Goal: Information Seeking & Learning: Learn about a topic

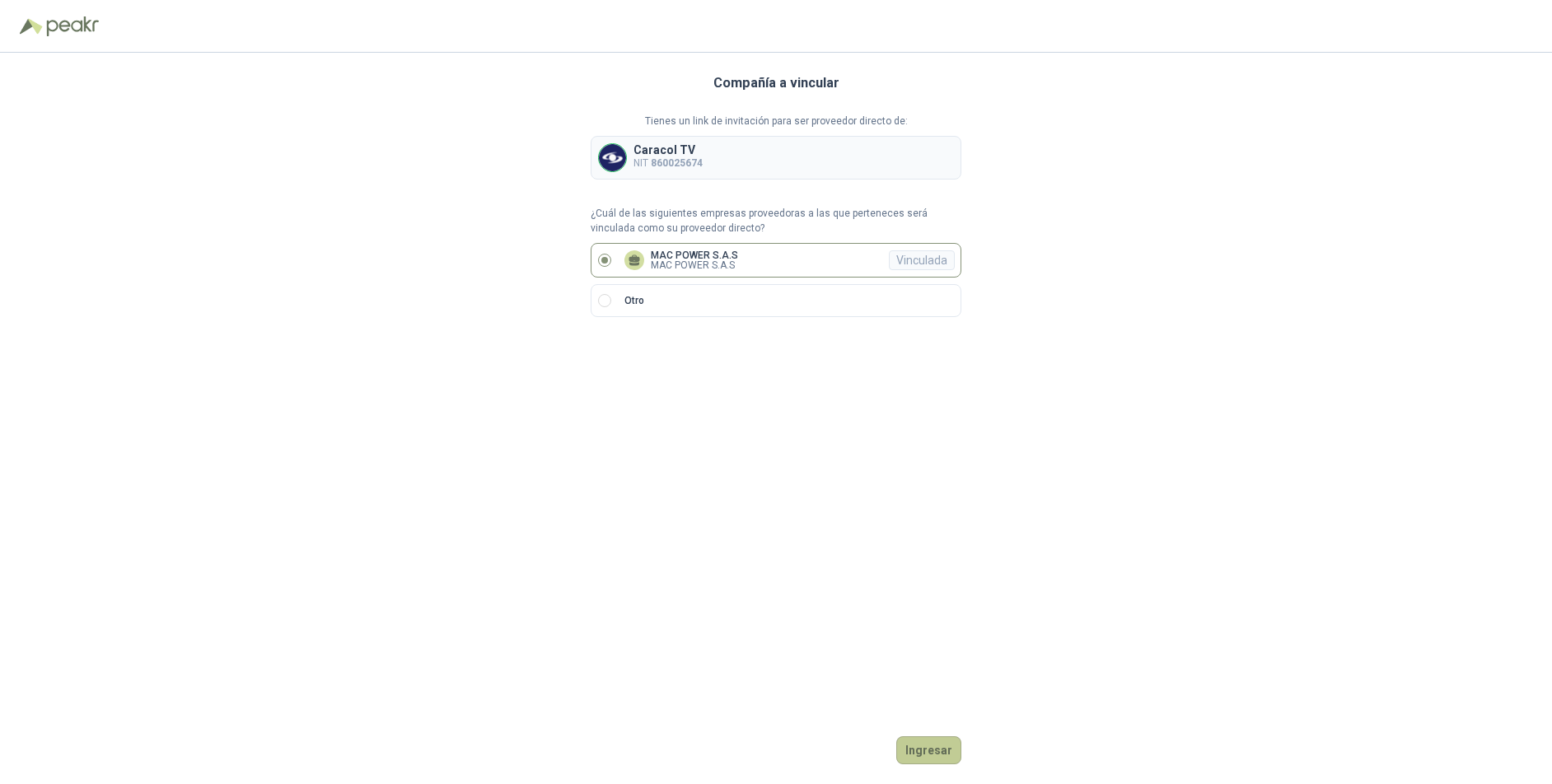
click at [927, 747] on button "Ingresar" at bounding box center [928, 750] width 65 height 28
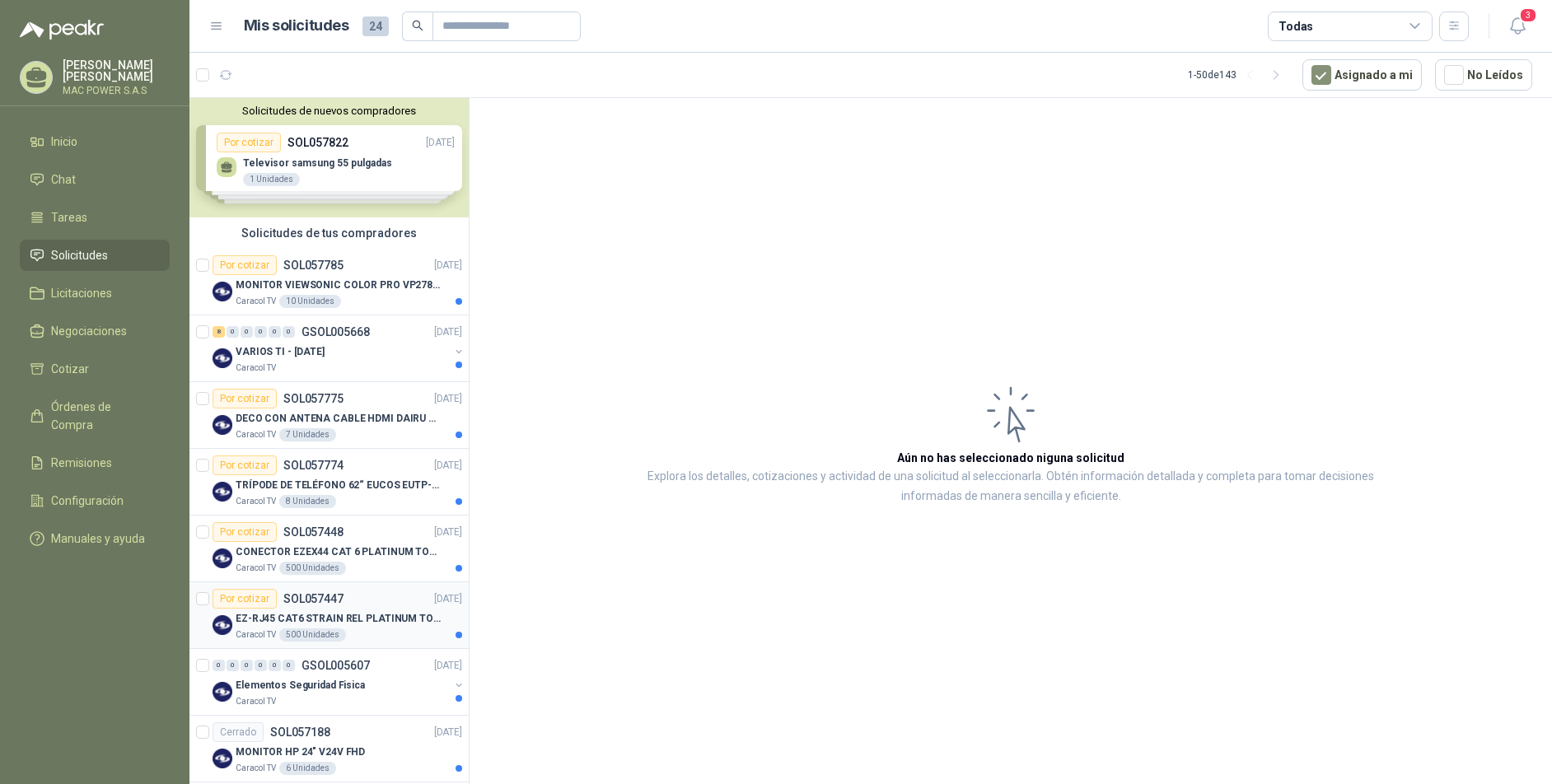
click at [314, 620] on p "EZ-RJ45 CAT6 STRAIN REL PLATINUM TOOLS" at bounding box center [338, 619] width 205 height 15
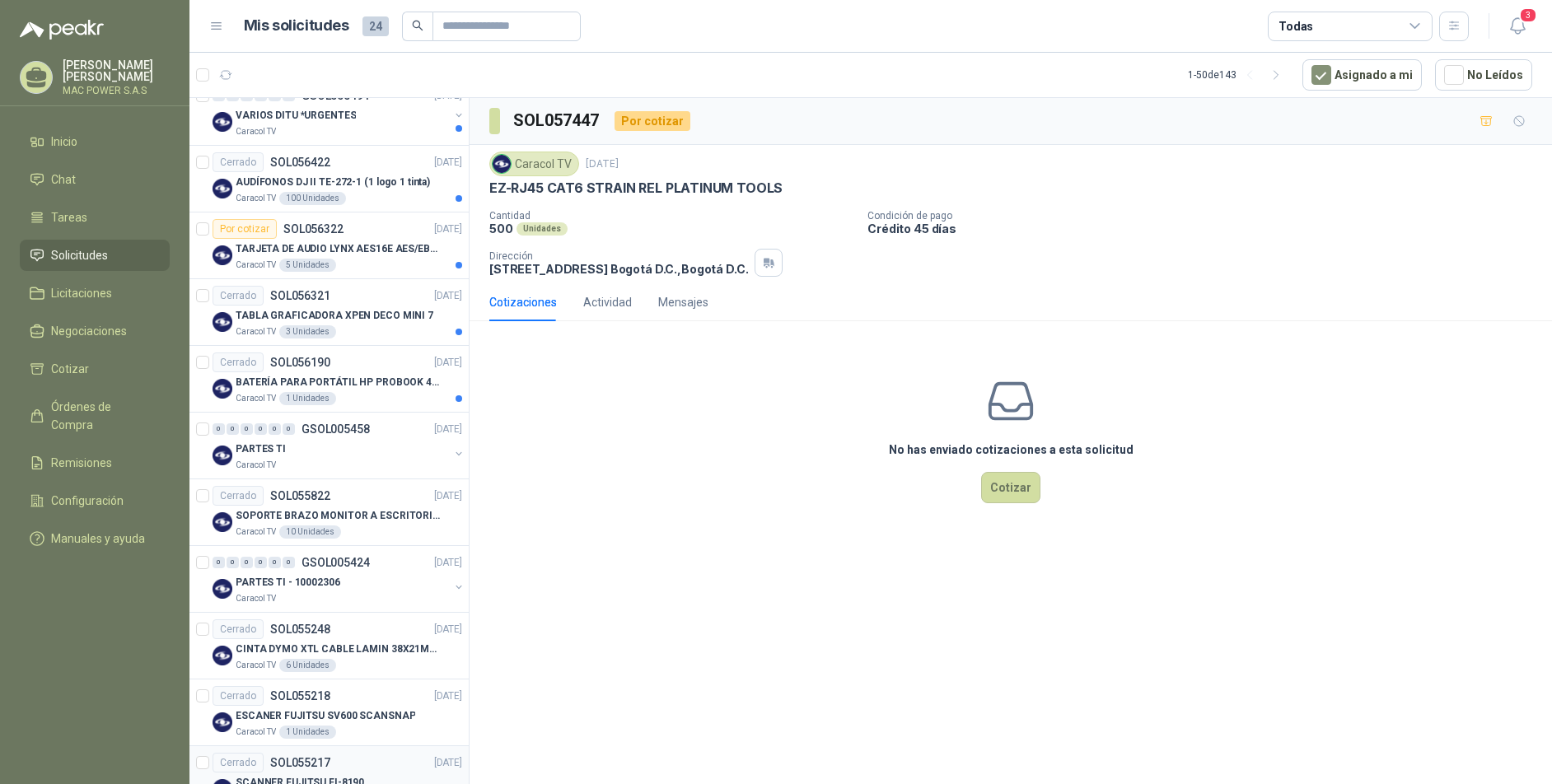
scroll to position [1033, 0]
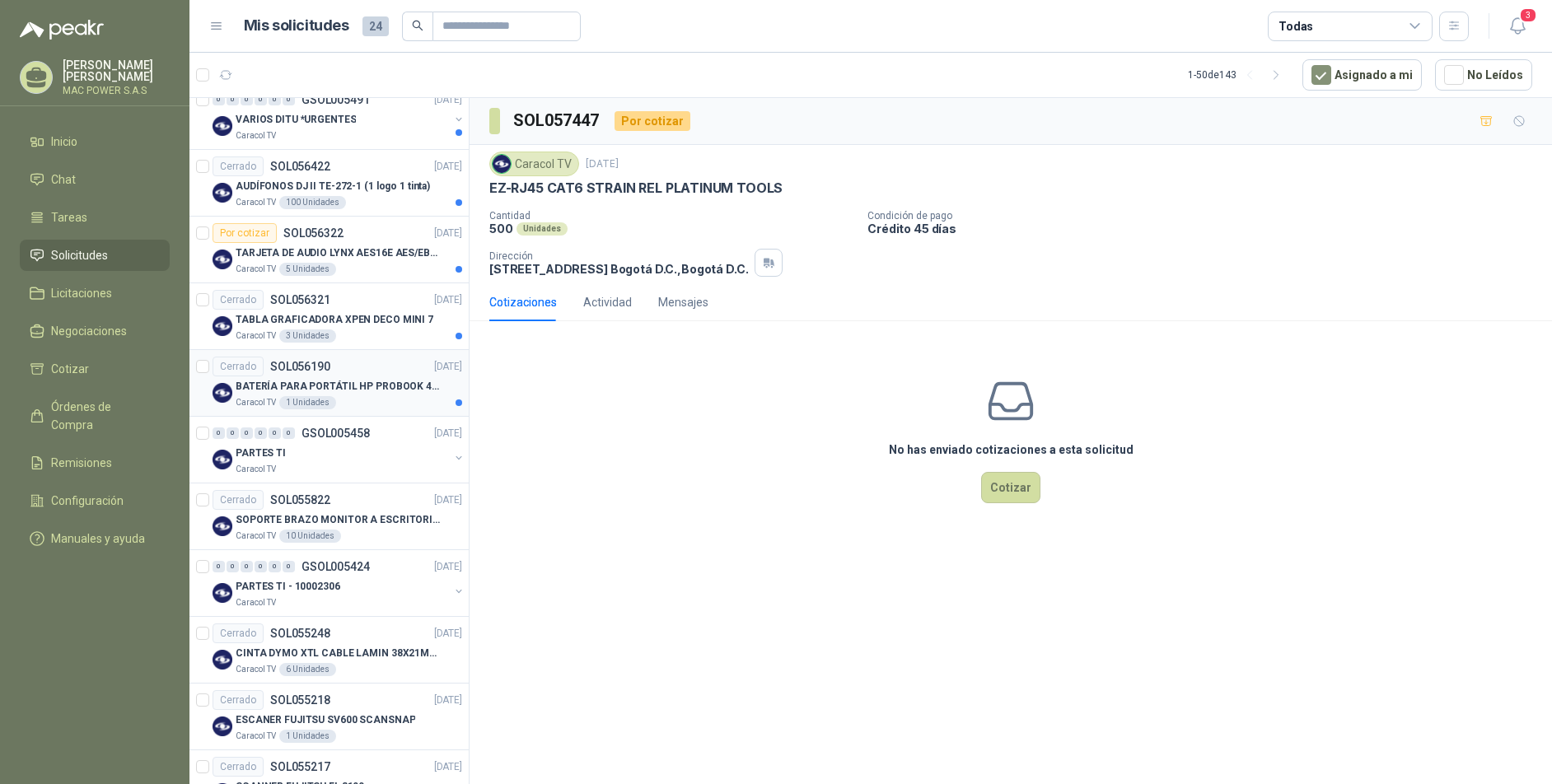
click at [340, 381] on p "BATERÍA PARA PORTÁTIL HP PROBOOK 430 G8" at bounding box center [338, 387] width 205 height 15
click at [327, 333] on div "3 Unidades" at bounding box center [308, 337] width 57 height 14
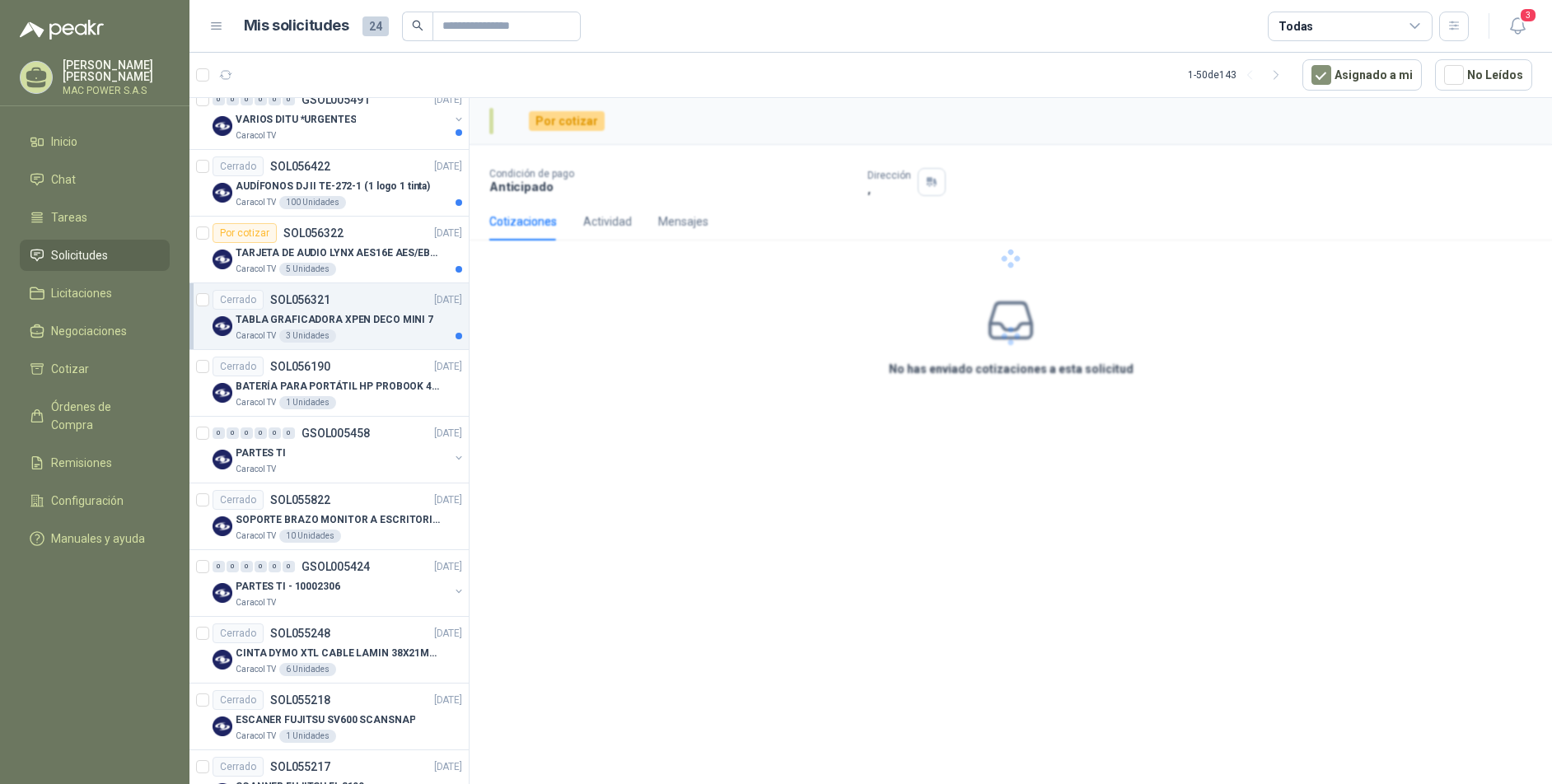
scroll to position [1033, 0]
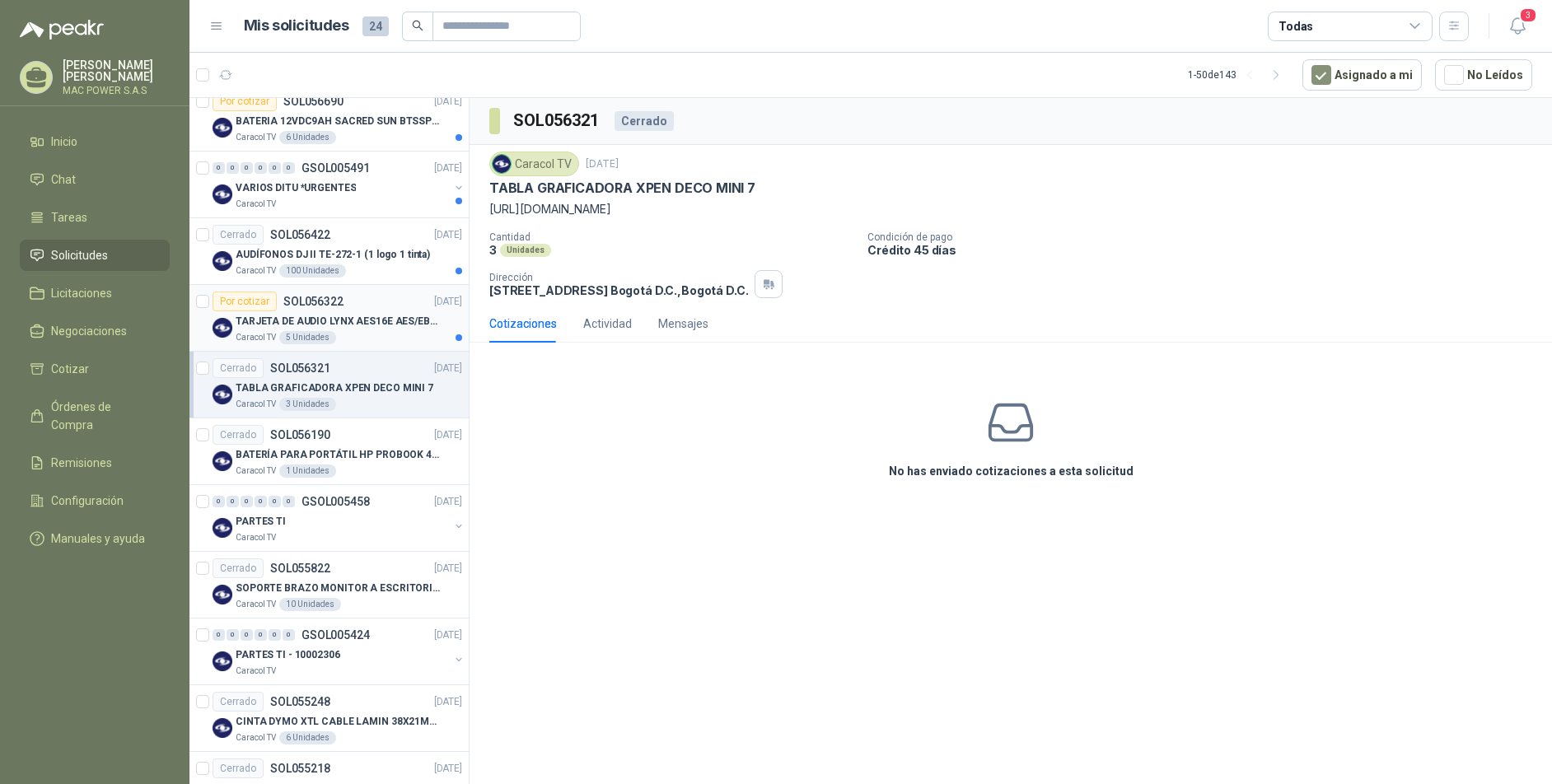
click at [349, 315] on p "TARJETA DE AUDIO LYNX AES16E AES/EBU PCI" at bounding box center [338, 321] width 205 height 15
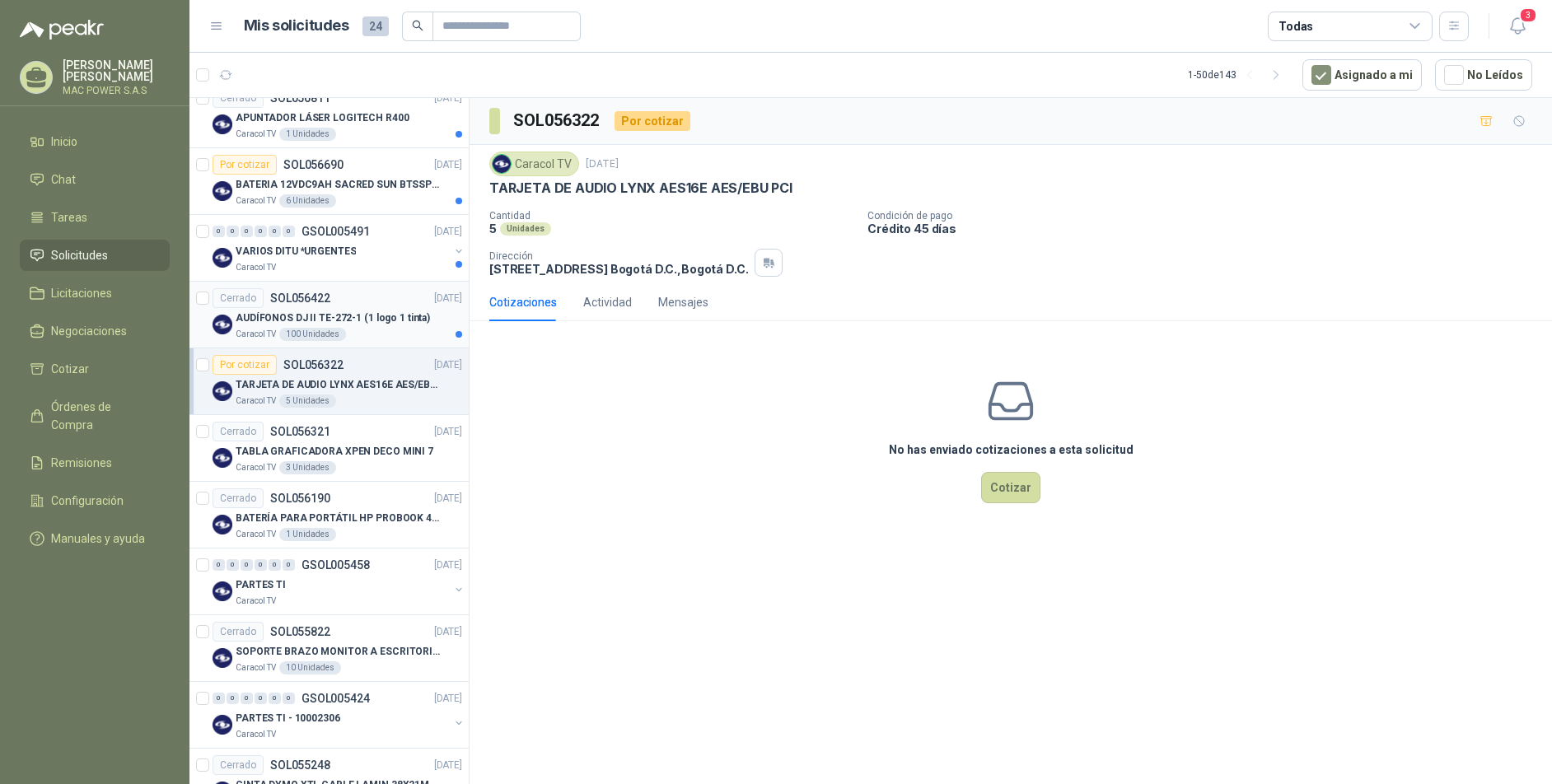
scroll to position [897, 0]
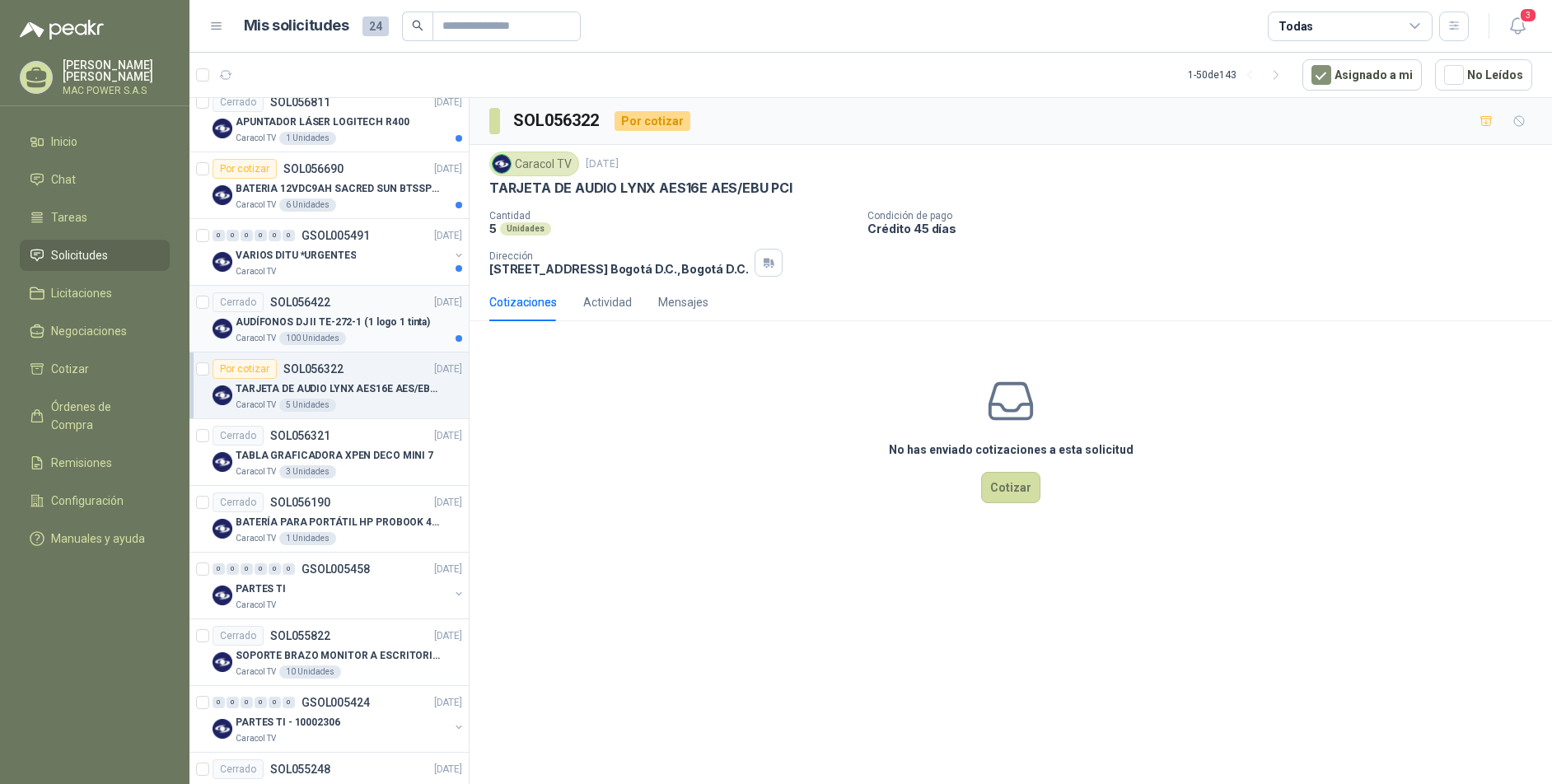
click at [349, 318] on p "AUDÍFONOS DJ II TE-272-1 (1 logo 1 tinta)" at bounding box center [333, 322] width 195 height 15
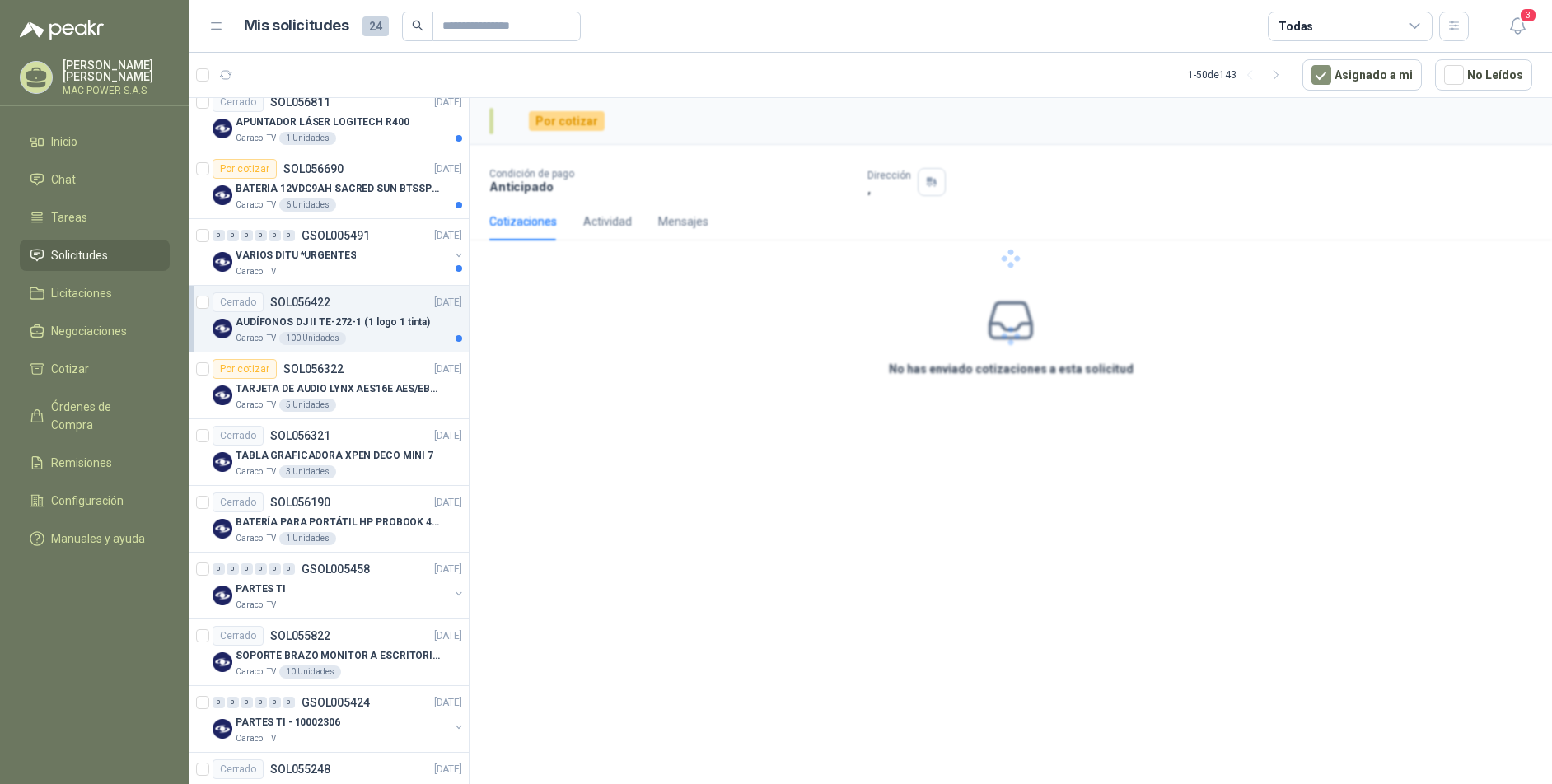
scroll to position [897, 0]
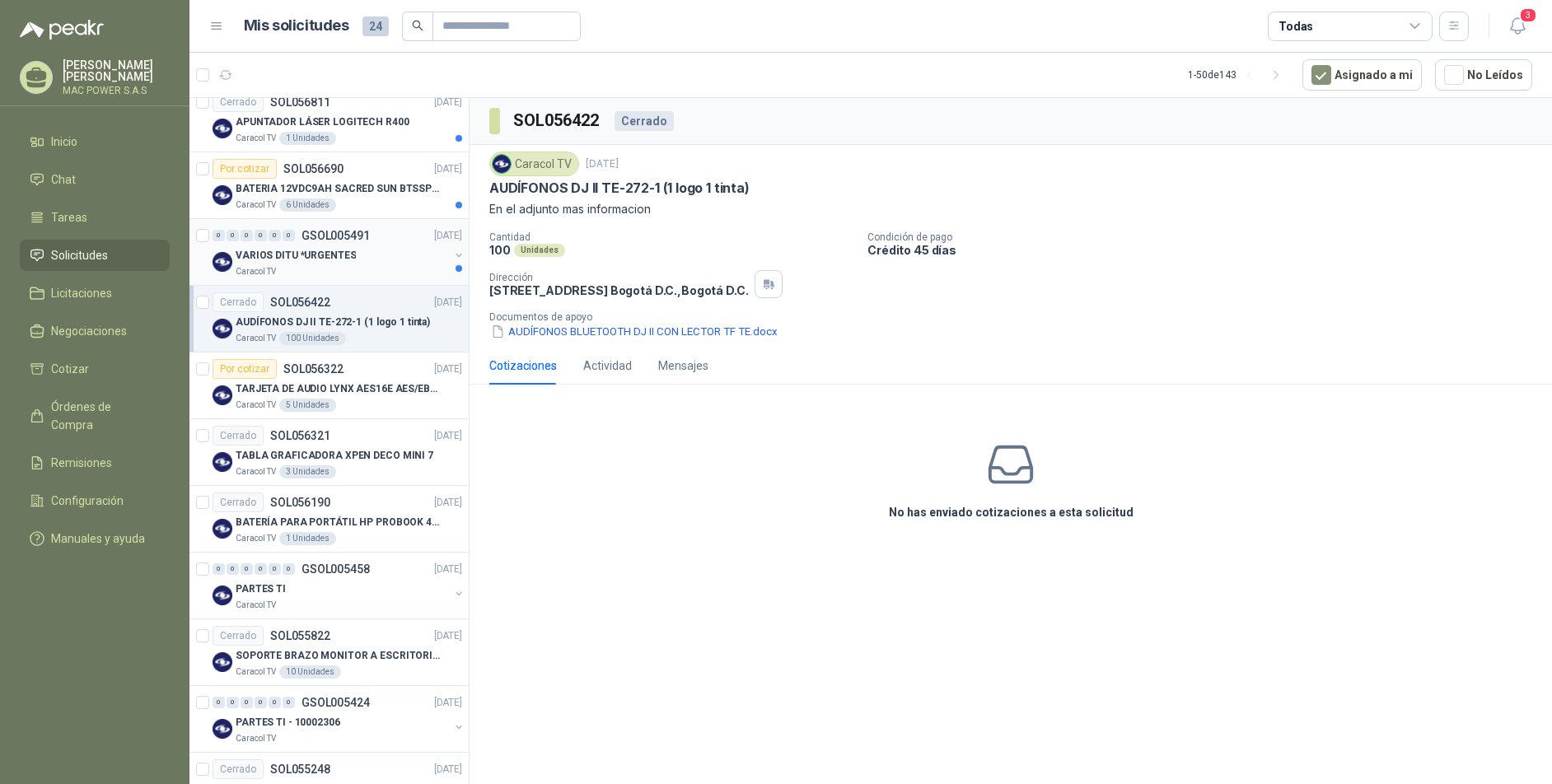
click at [330, 258] on p "VARIOS DITU *URGENTES" at bounding box center [295, 256] width 121 height 15
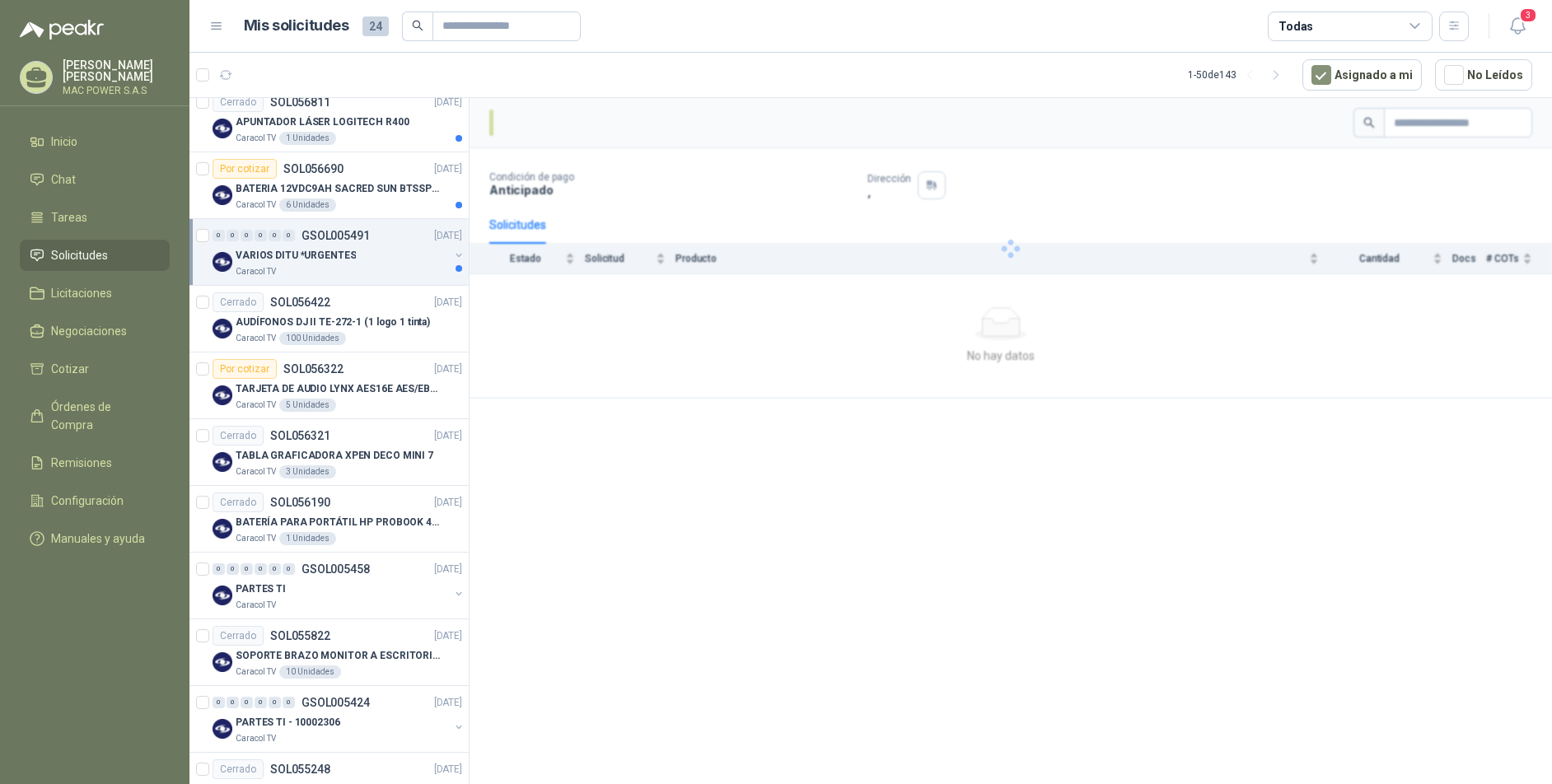
scroll to position [897, 0]
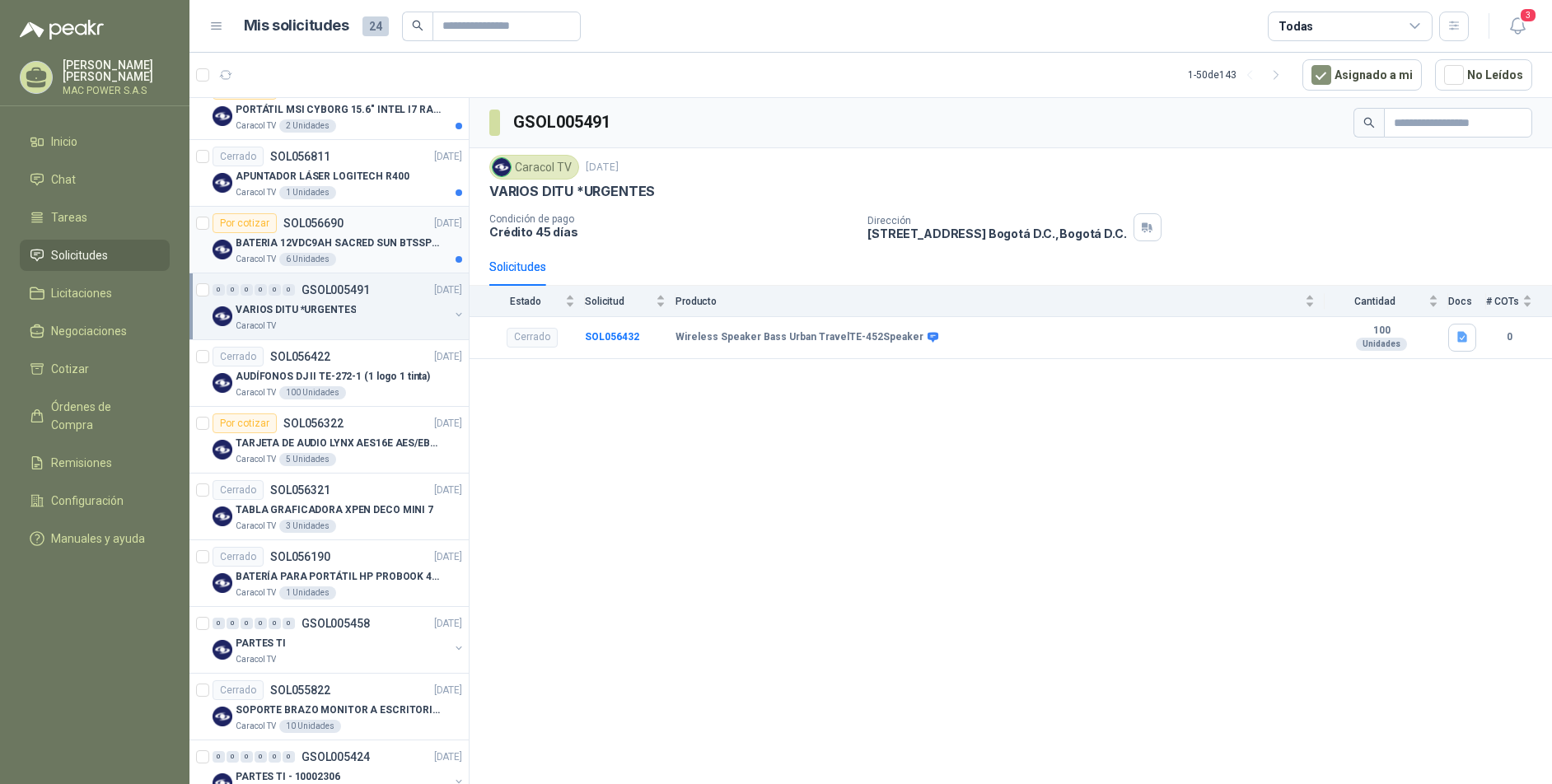
click at [364, 249] on p "BATERIA 12VDC9AH SACRED SUN BTSSP12-9HR" at bounding box center [338, 243] width 205 height 15
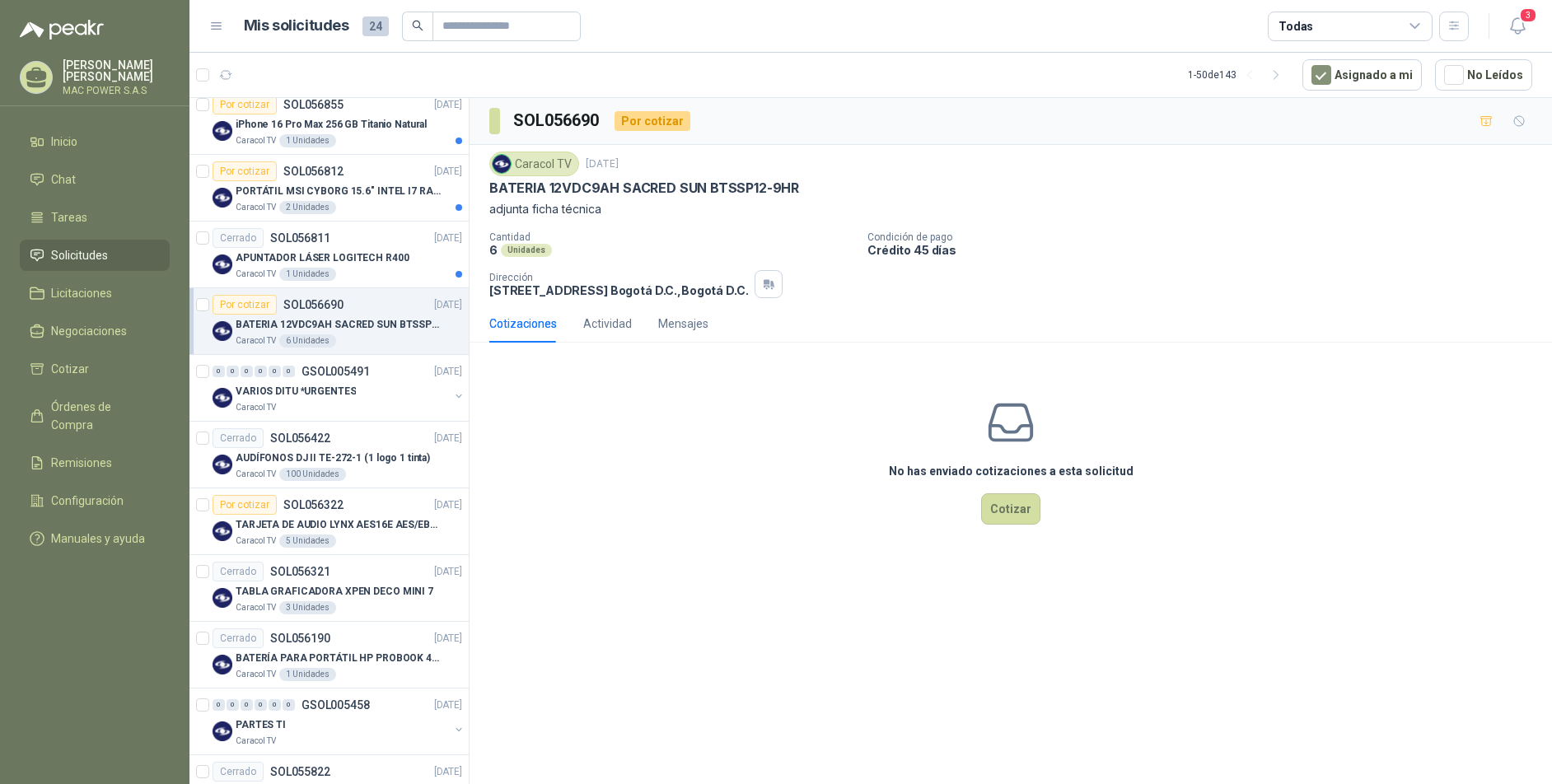
click at [365, 249] on div "APUNTADOR LÁSER LOGITECH R400" at bounding box center [348, 257] width 227 height 19
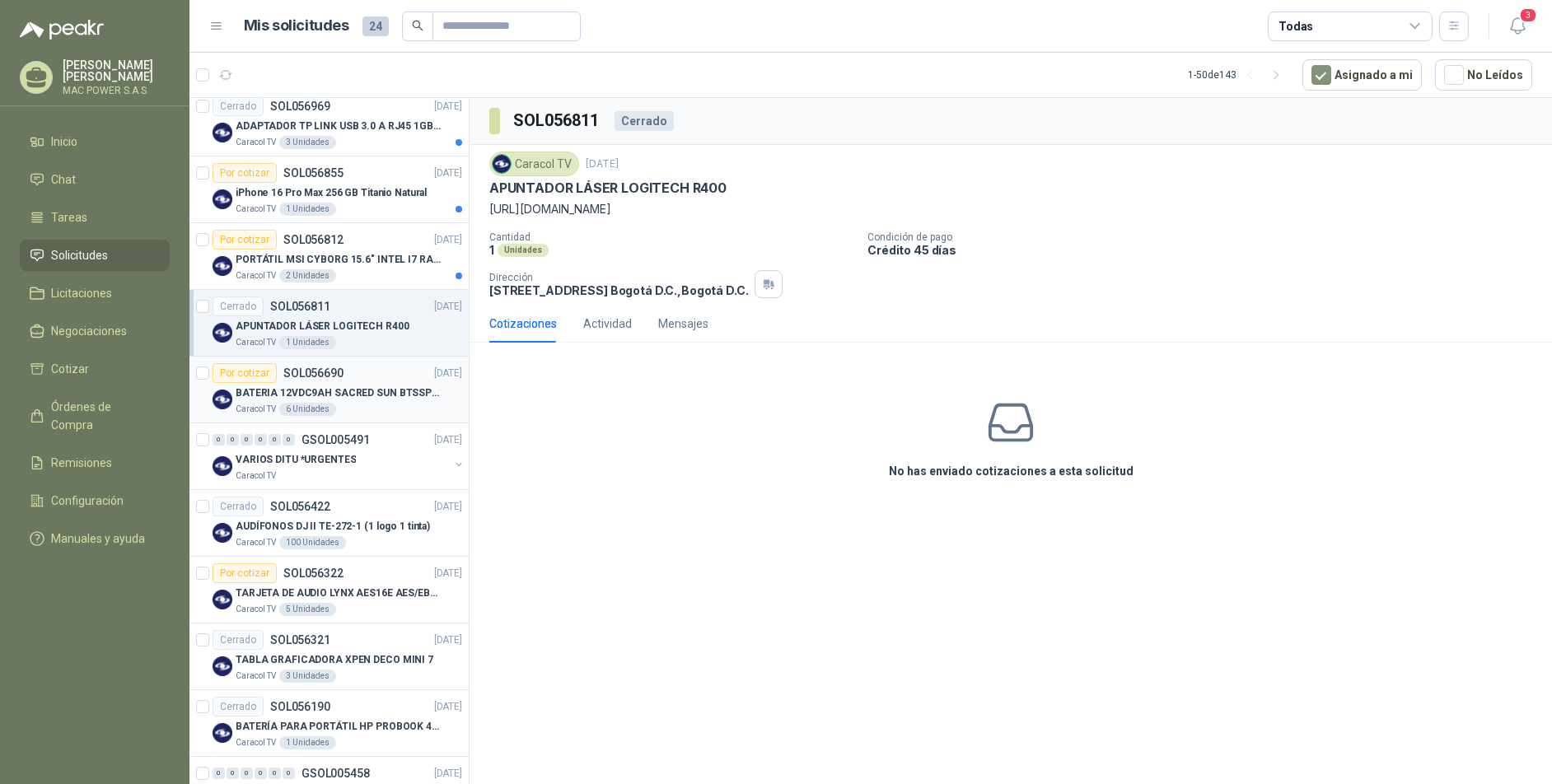
click at [365, 249] on div "Por cotizar SOL056812 [DATE]" at bounding box center [337, 239] width 250 height 19
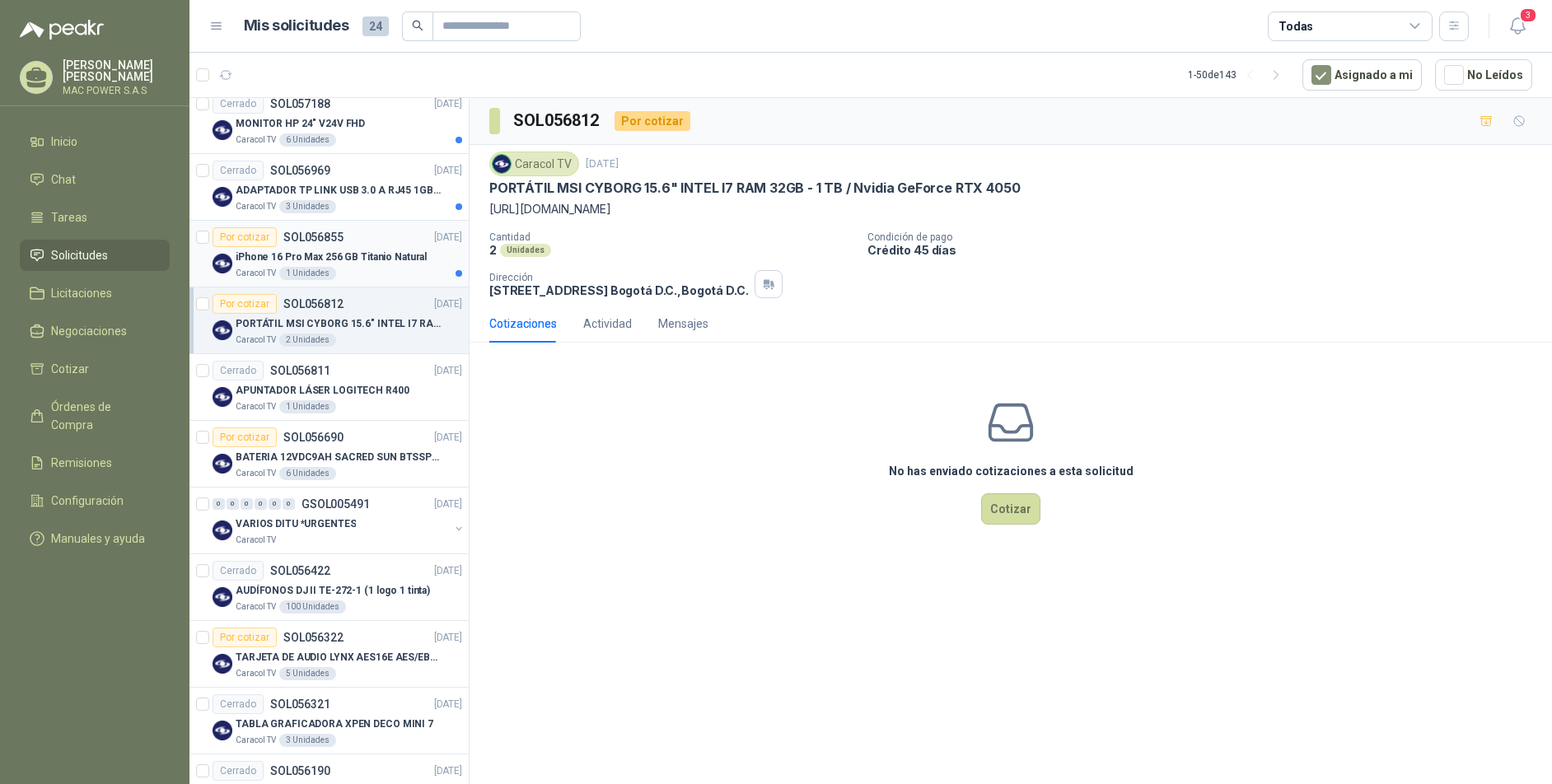
scroll to position [625, 0]
click at [587, 218] on p "[URL][DOMAIN_NAME]" at bounding box center [1010, 209] width 1043 height 18
drag, startPoint x: 810, startPoint y: 227, endPoint x: 476, endPoint y: 213, distance: 334.3
click at [476, 213] on div "Caracol TV [DATE] PORTÁTIL MSI CYBORG 15.6" INTEL I7 RAM 32GB - 1 TB / Nvidia G…" at bounding box center [1011, 225] width 1082 height 160
copy p "[URL][DOMAIN_NAME]"
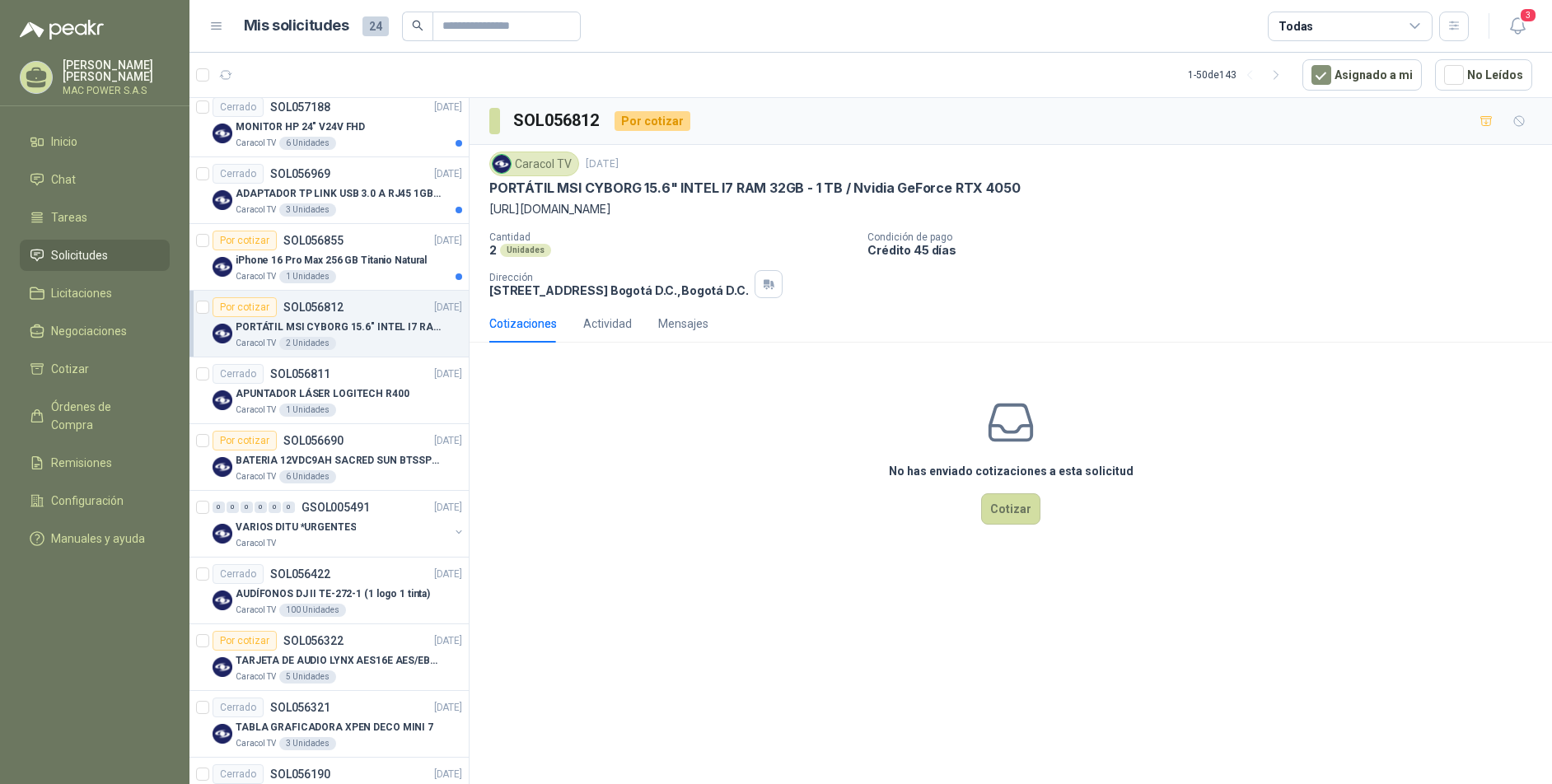
click at [845, 168] on div "Caracol TV [DATE]" at bounding box center [1010, 164] width 1043 height 25
drag, startPoint x: 492, startPoint y: 190, endPoint x: 1019, endPoint y: 186, distance: 527.0
click at [1019, 186] on div "PORTÁTIL MSI CYBORG 15.6" INTEL I7 RAM 32GB - 1 TB / Nvidia GeForce RTX 4050" at bounding box center [1010, 188] width 1043 height 17
copy p "PORTÁTIL MSI CYBORG 15.6" INTEL I7 RAM 32GB - 1 TB / Nvidia GeForce RTX 4050"
click at [336, 269] on div "iPhone 16 Pro Max 256 GB Titanio Natural" at bounding box center [348, 260] width 227 height 19
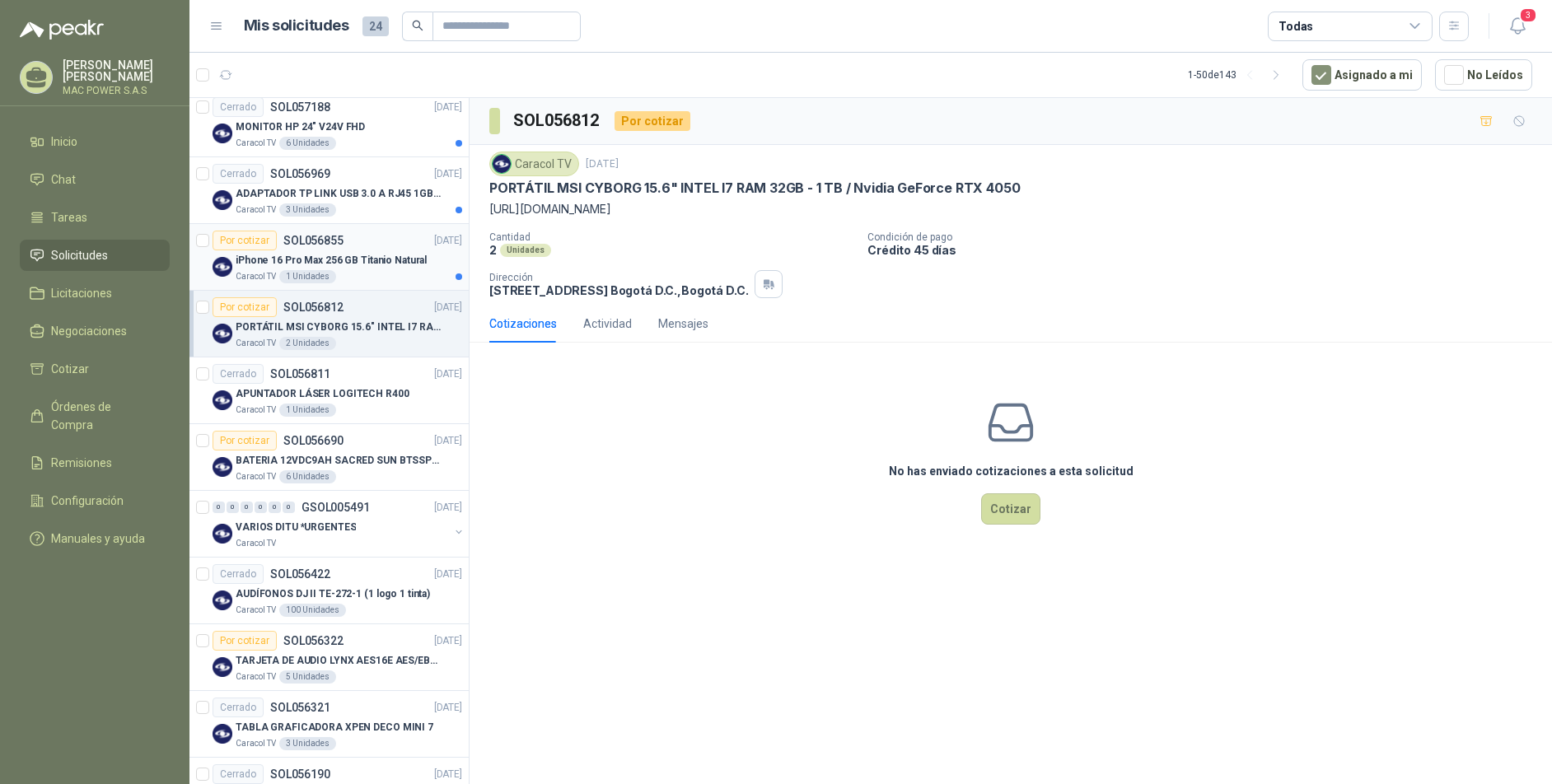
scroll to position [625, 0]
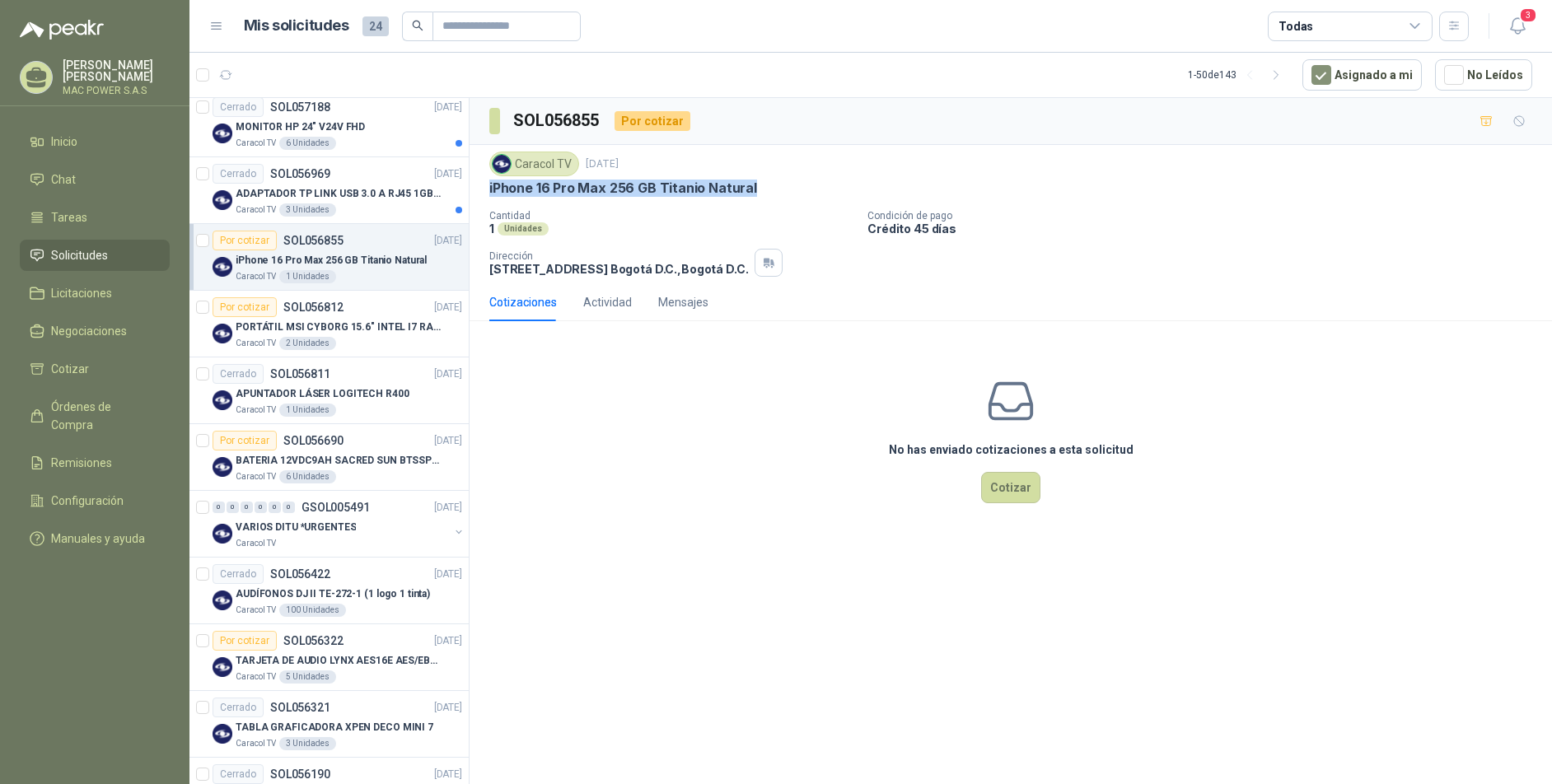
drag, startPoint x: 487, startPoint y: 189, endPoint x: 766, endPoint y: 195, distance: 279.1
click at [766, 195] on div "Caracol TV [DATE] iPhone 16 Pro Max 256 GB Titanio Natural Cantidad 1 Unidades …" at bounding box center [1011, 213] width 1082 height 138
copy p "iPhone 16 Pro Max 256 GB Titanio Natural"
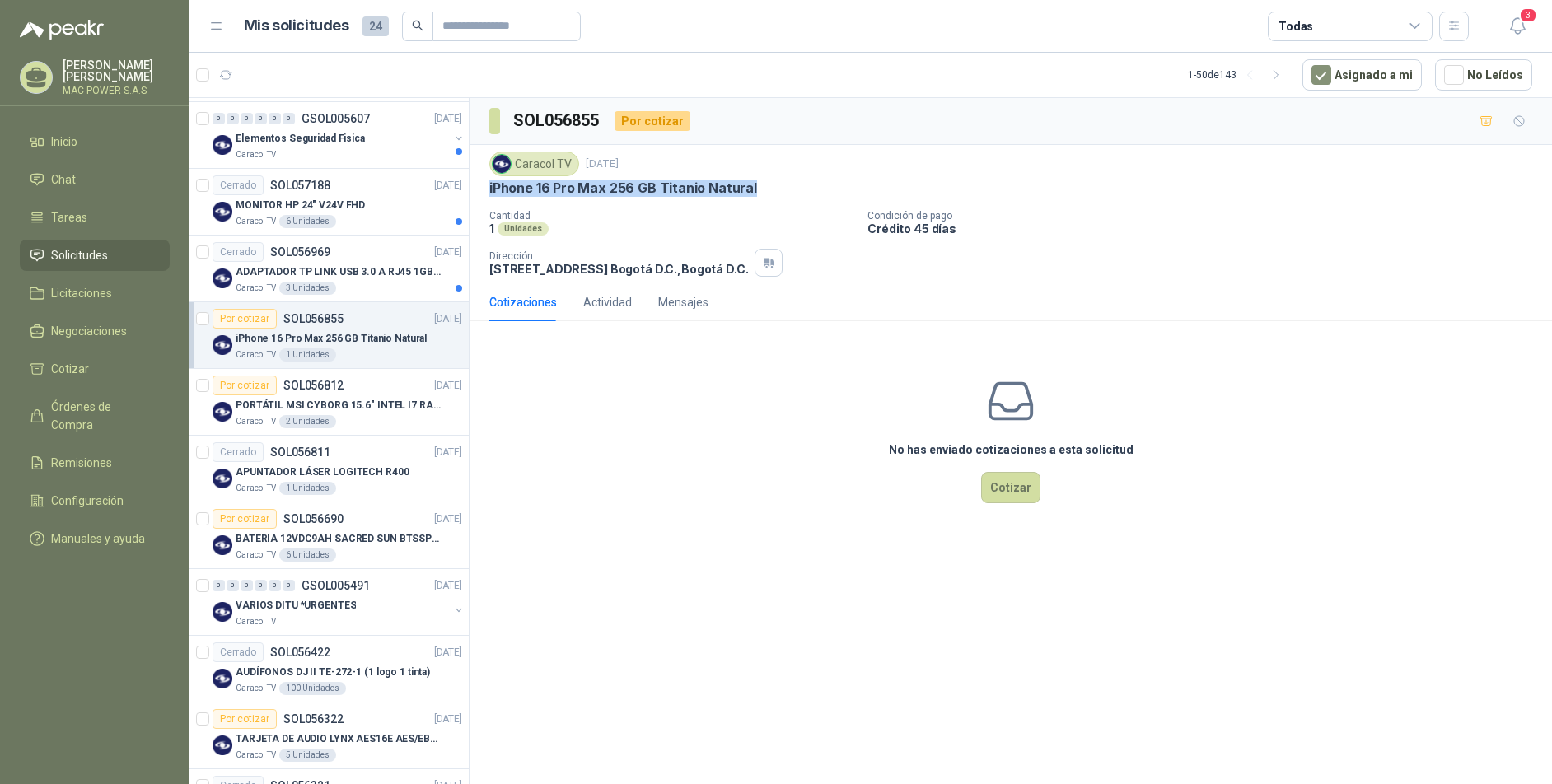
scroll to position [544, 0]
click at [340, 282] on p "ADAPTADOR TP LINK USB 3.0 A RJ45 1GB WINDOWS" at bounding box center [338, 276] width 205 height 15
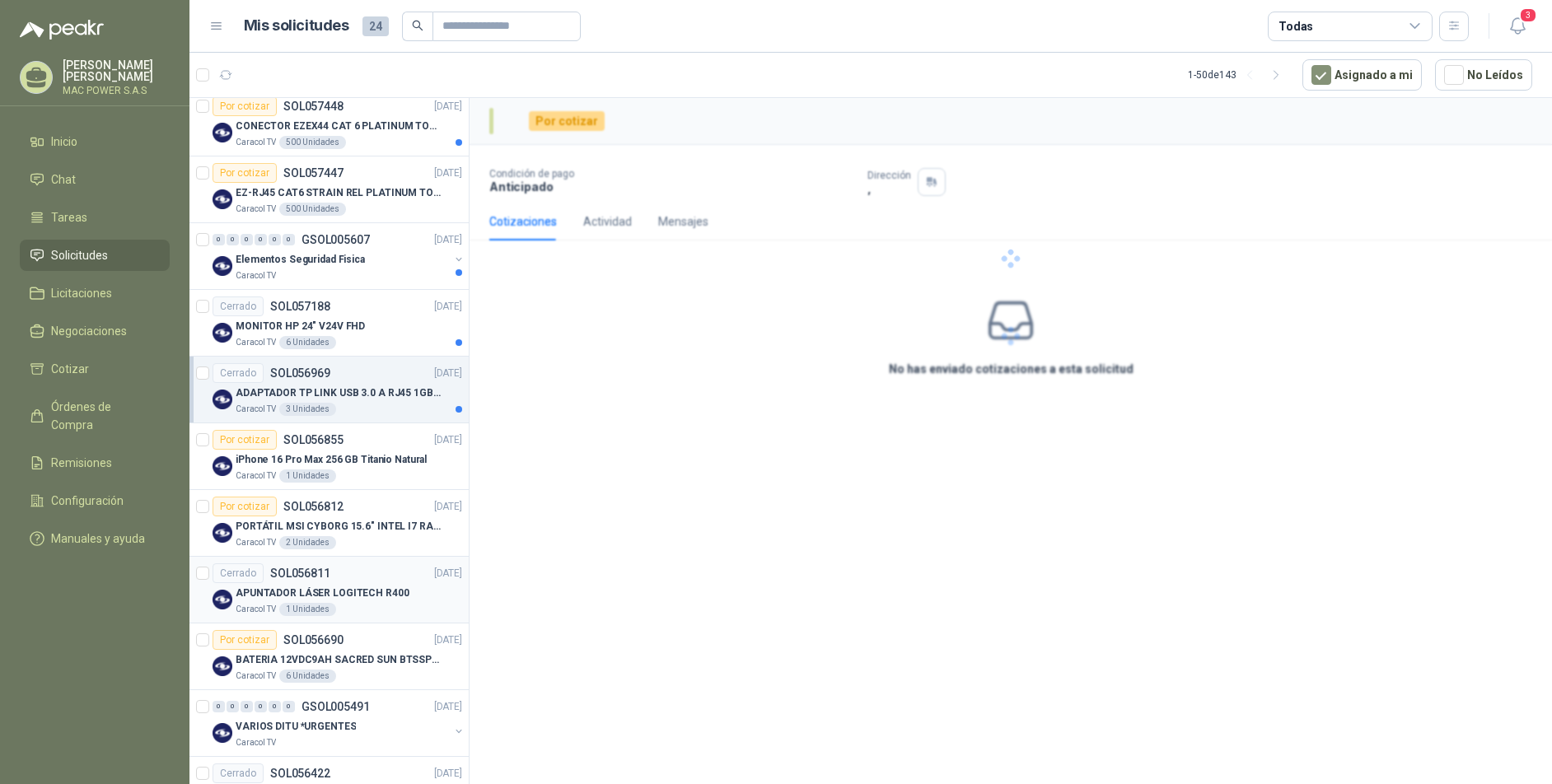
scroll to position [393, 0]
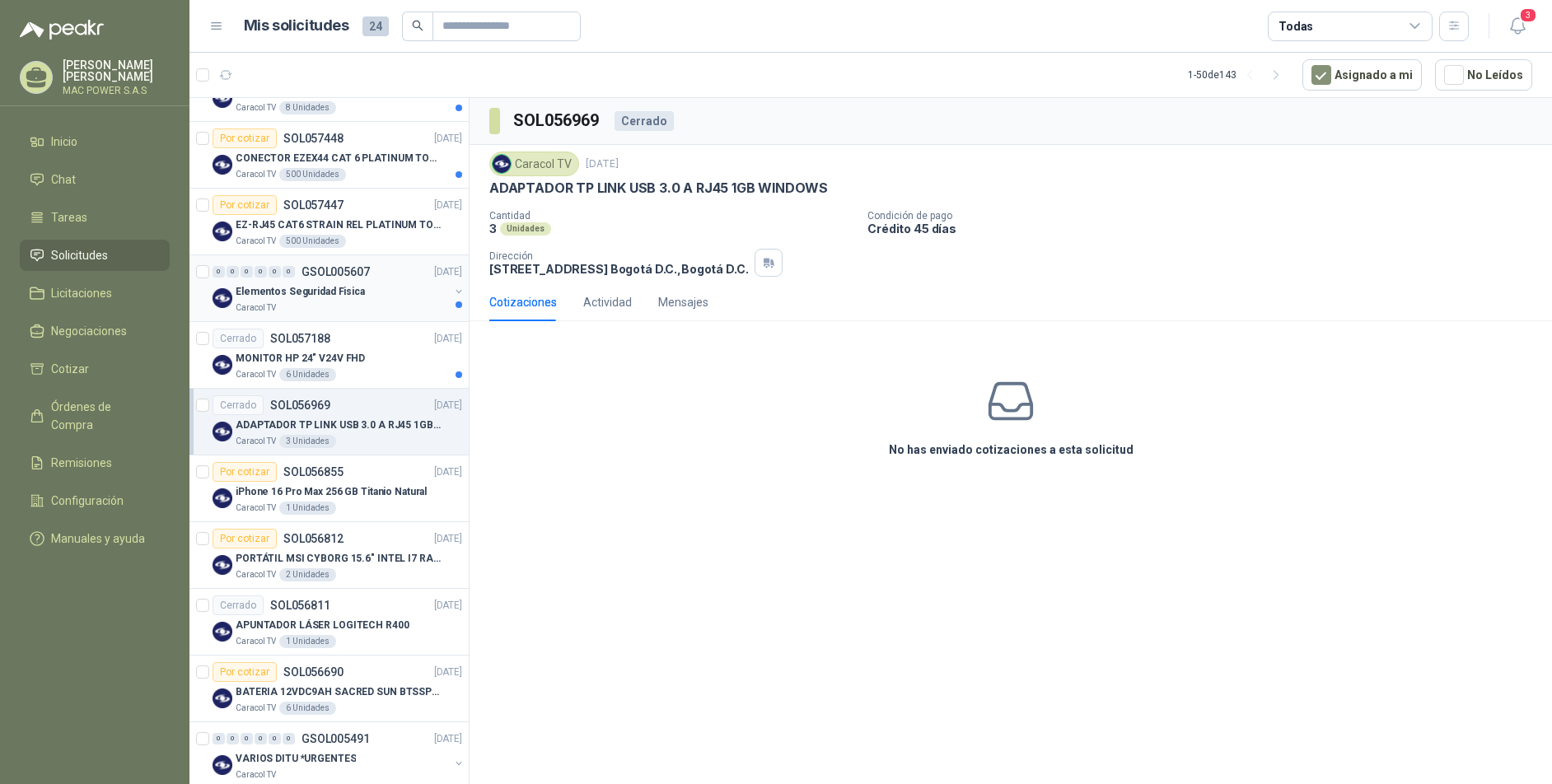
click at [341, 290] on p "Elementos Seguridad Fisica" at bounding box center [300, 292] width 129 height 15
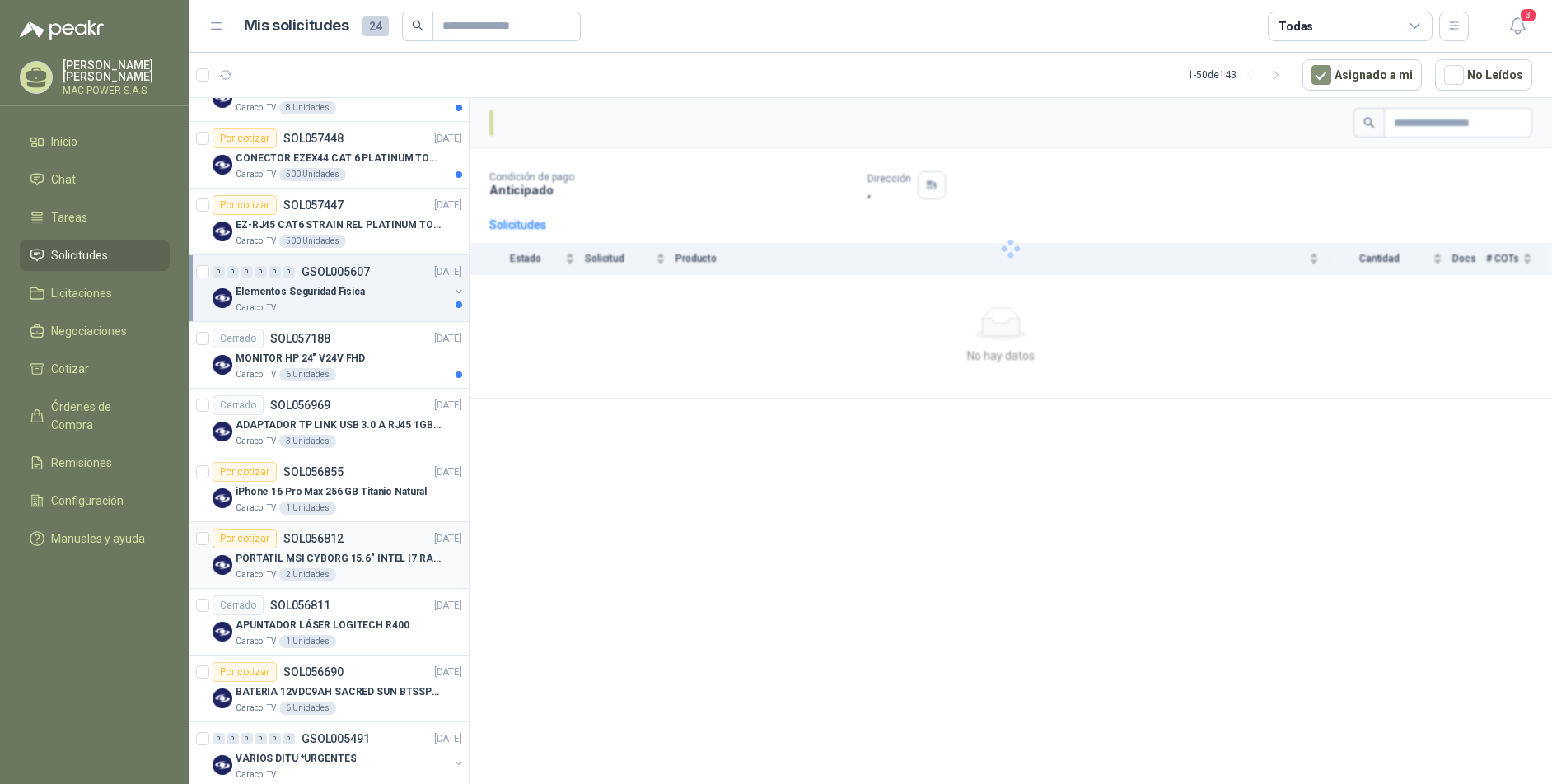
scroll to position [393, 0]
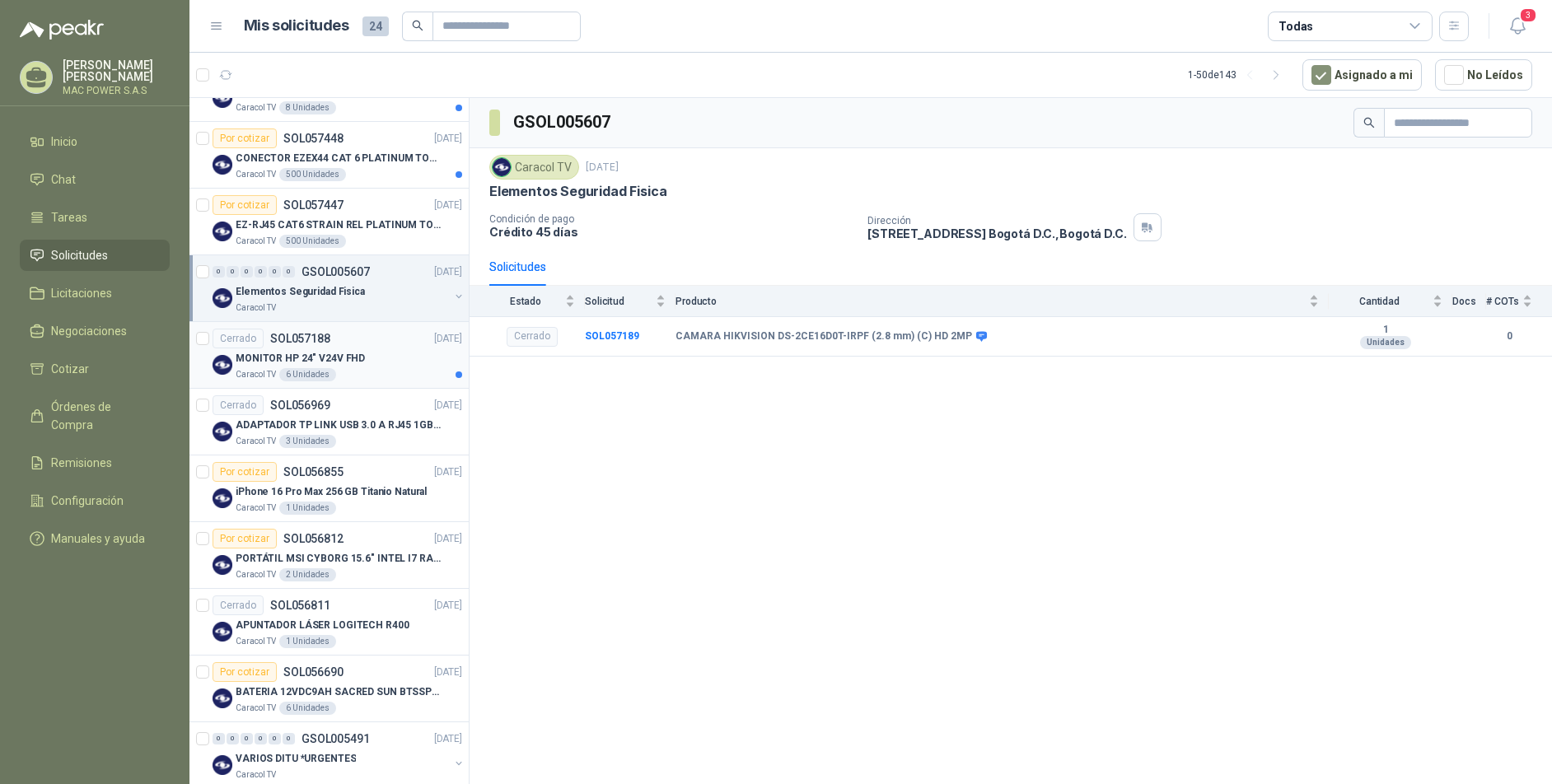
click at [384, 353] on div "MONITOR HP 24" V24V FHD" at bounding box center [348, 358] width 227 height 19
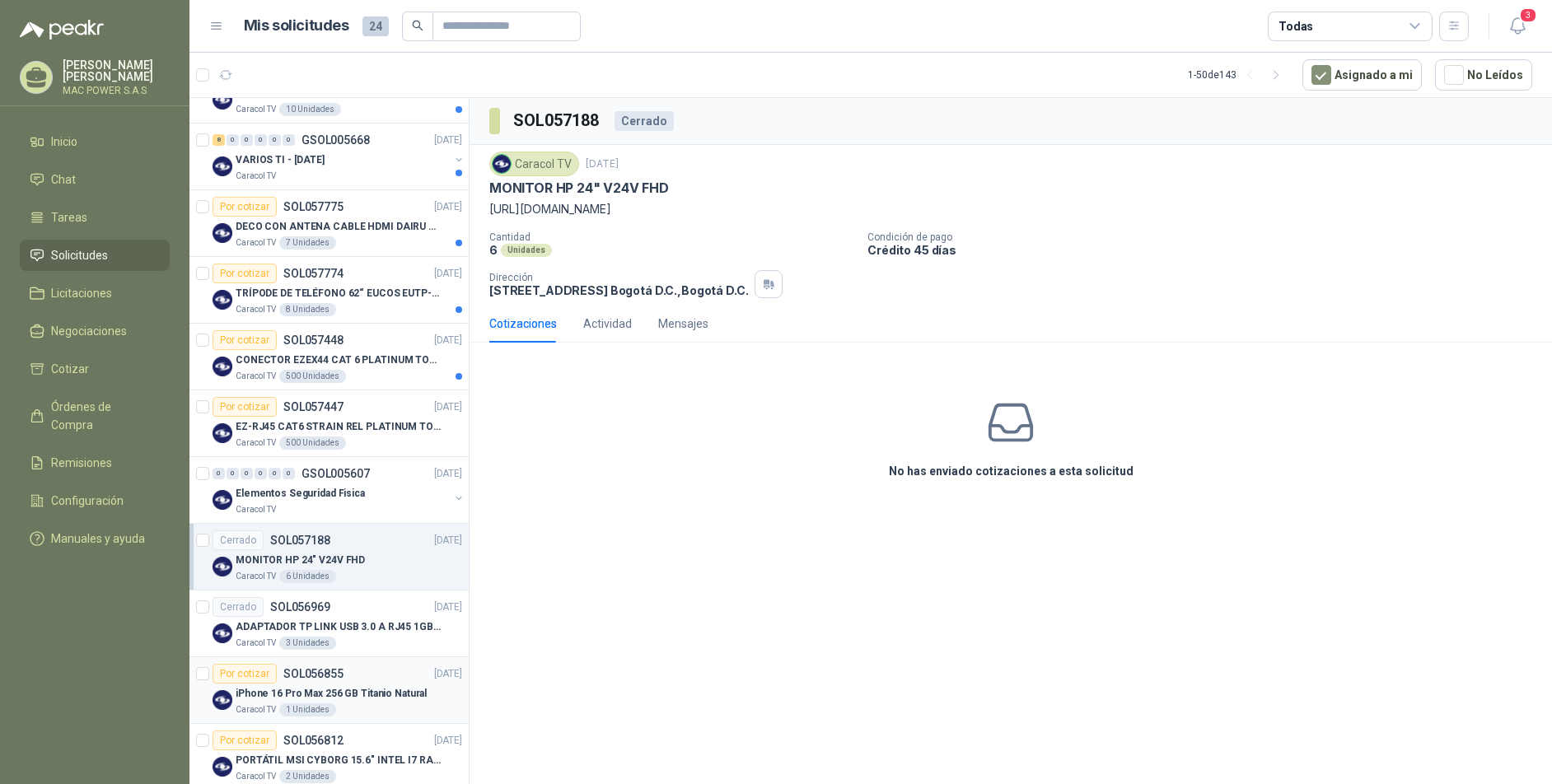
scroll to position [176, 0]
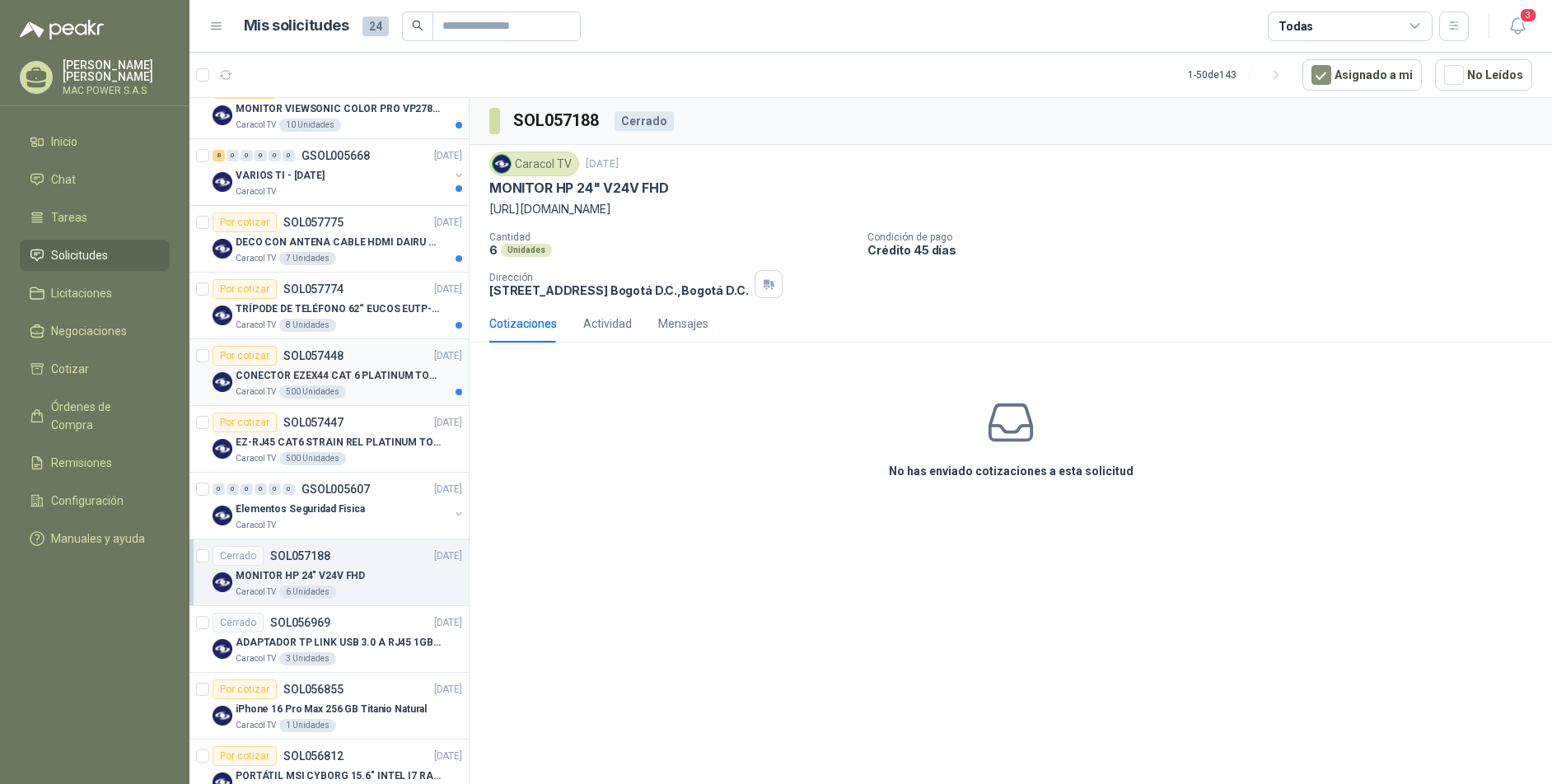
click at [341, 383] on div "CONECTOR EZEX44 CAT 6 PLATINUM TOOLS" at bounding box center [348, 375] width 227 height 19
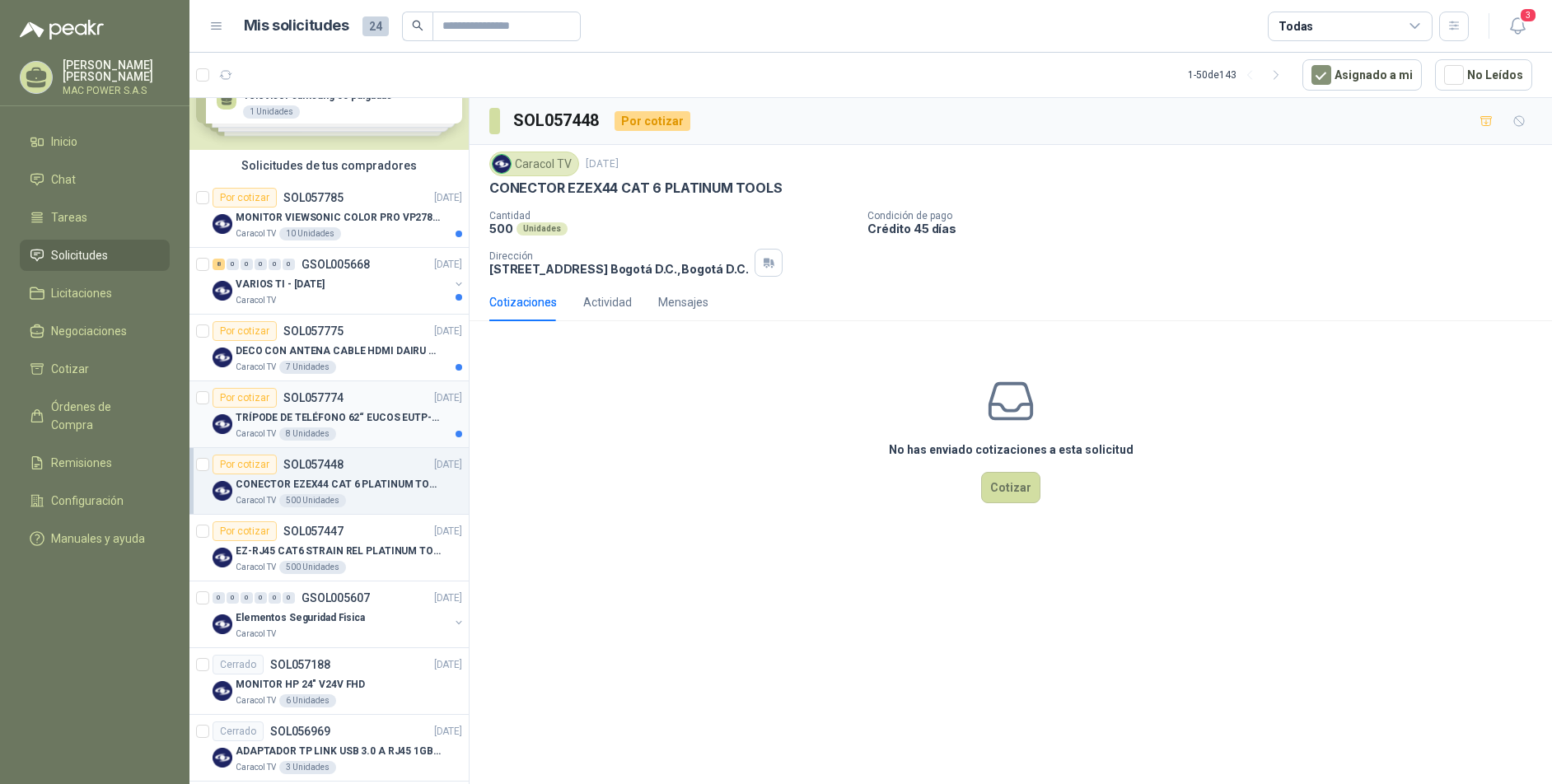
click at [349, 432] on div "Caracol TV 8 Unidades" at bounding box center [348, 434] width 227 height 14
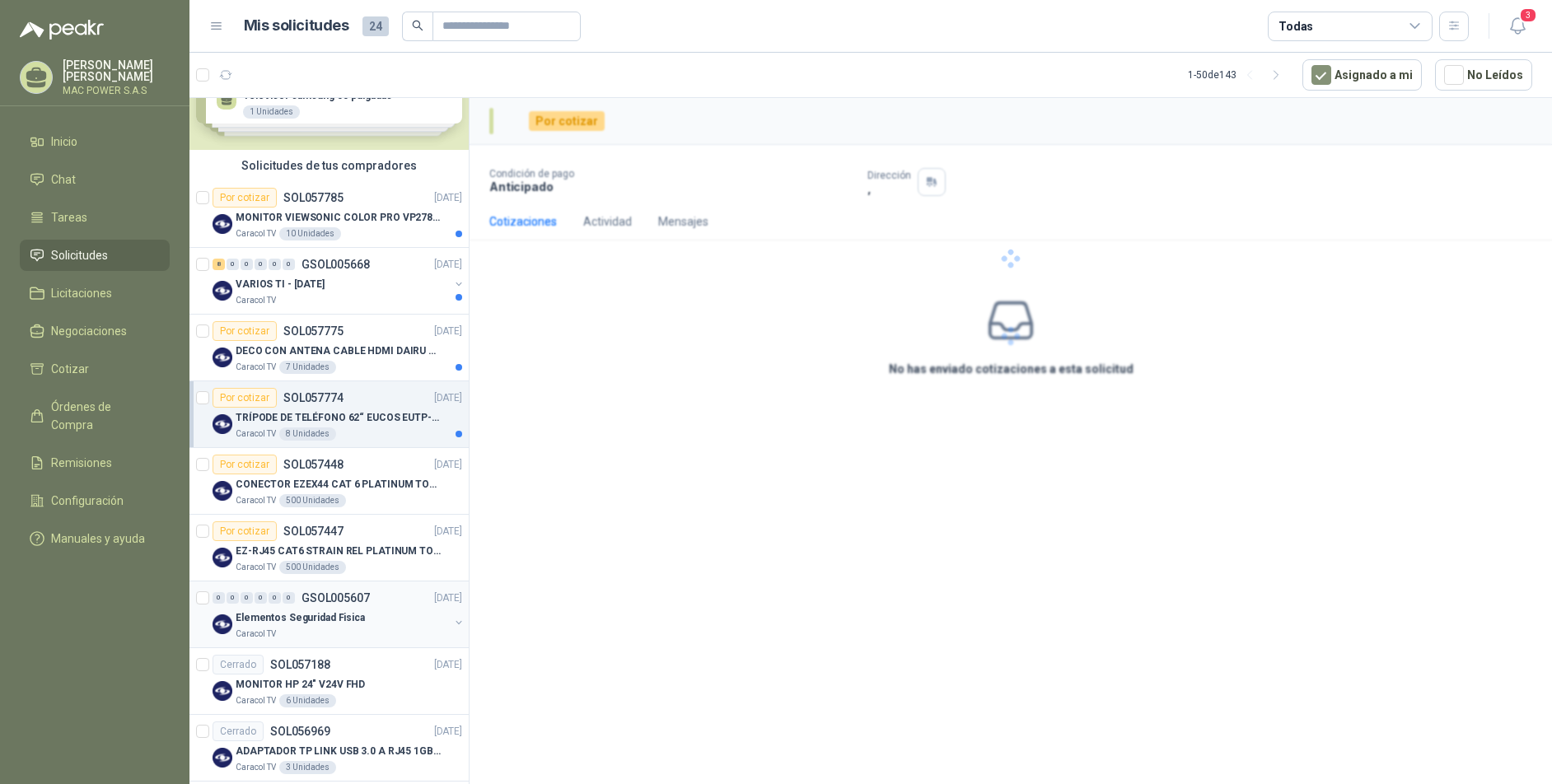
scroll to position [68, 0]
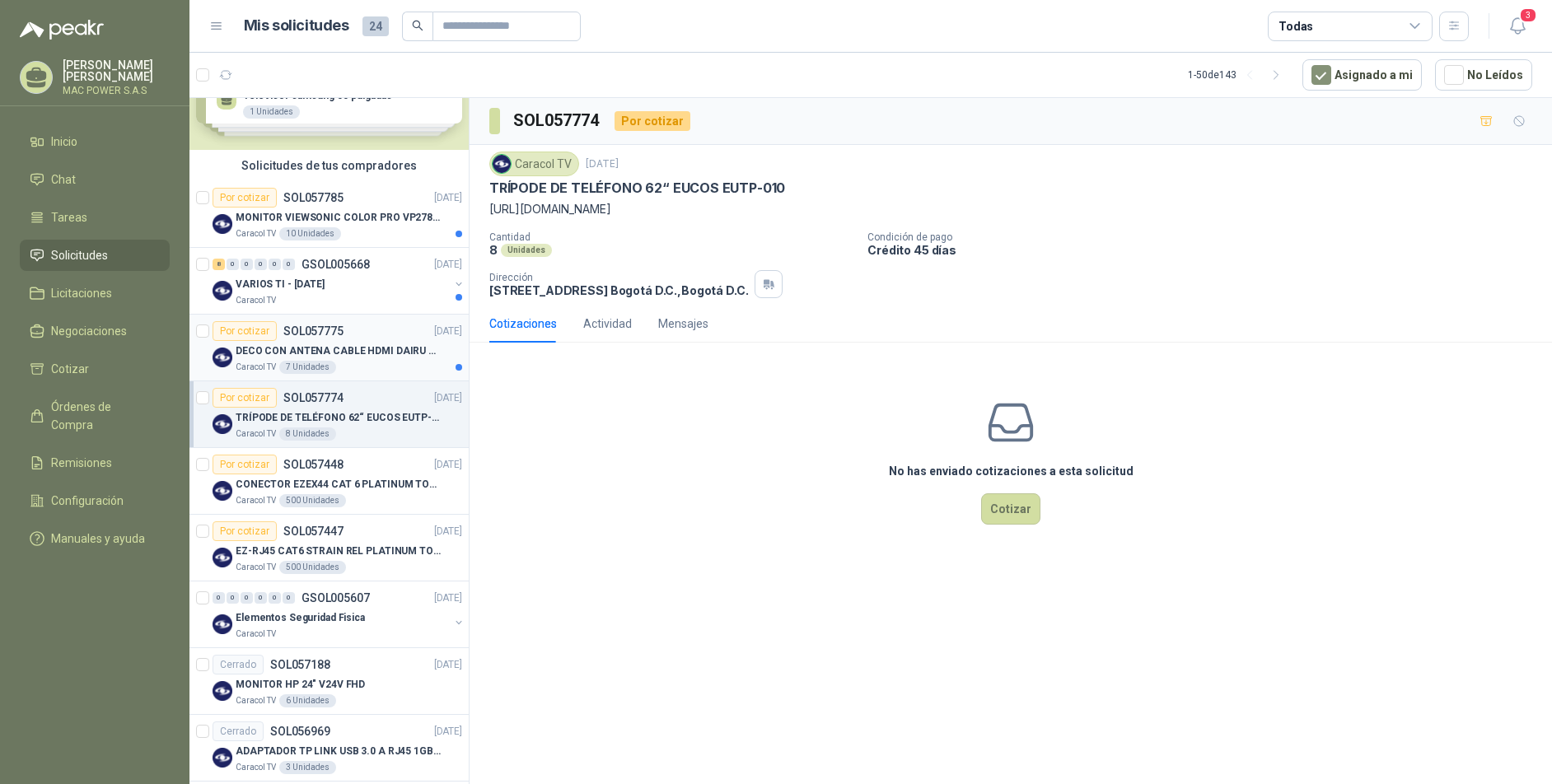
click at [350, 350] on p "DECO CON ANTENA CABLE HDMI DAIRU DR90014" at bounding box center [338, 351] width 205 height 15
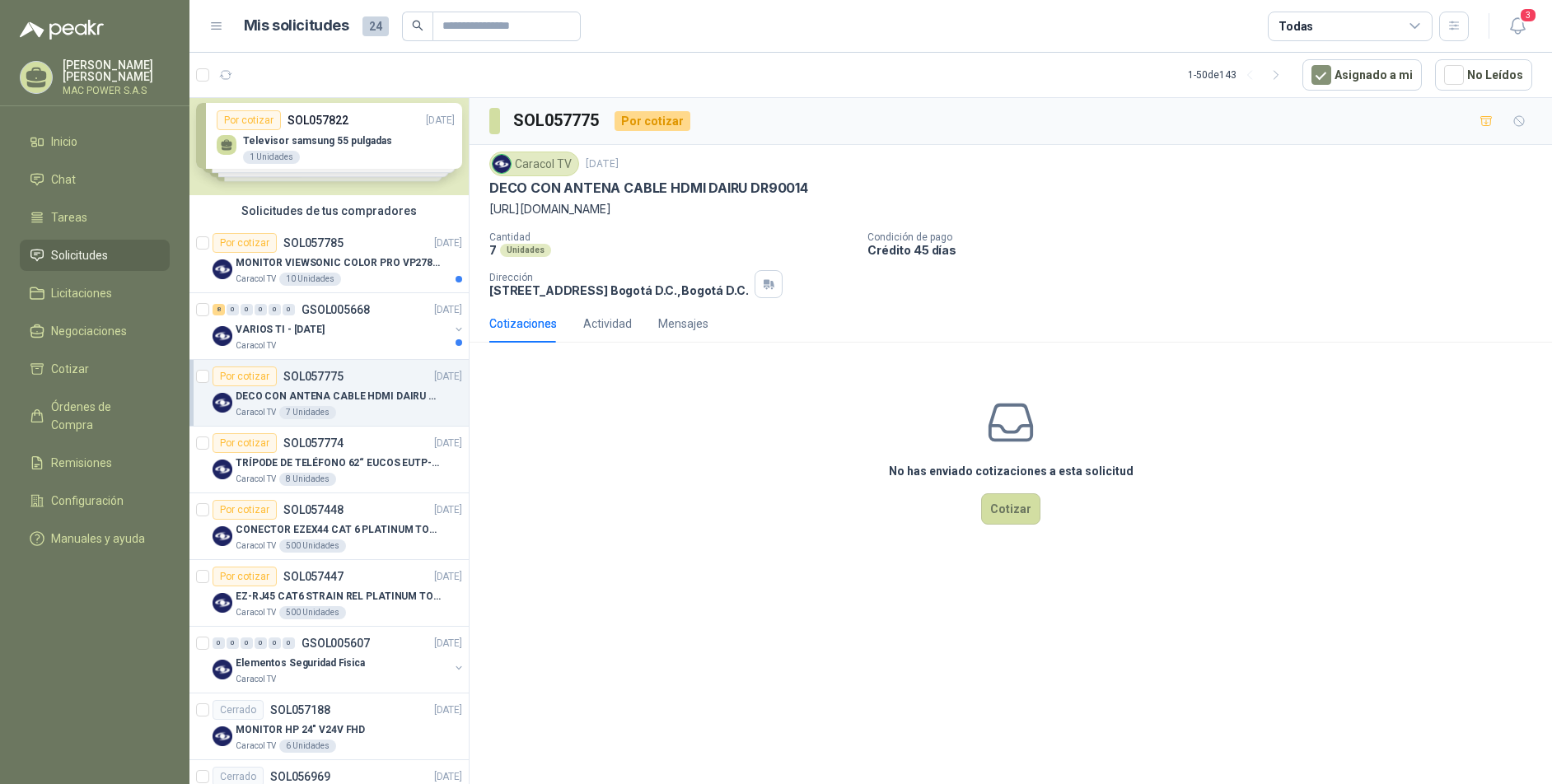
scroll to position [14, 0]
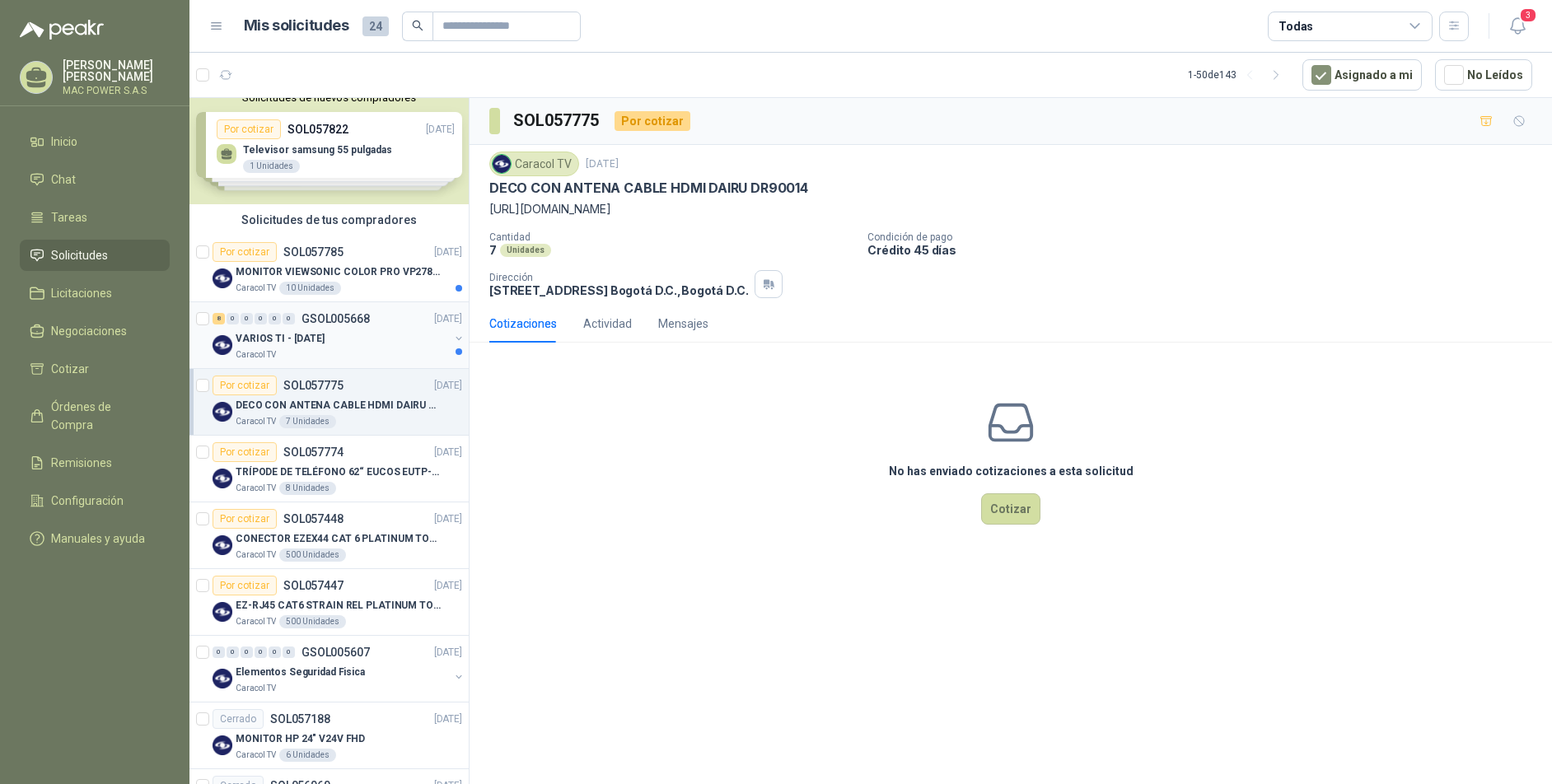
click at [354, 344] on div "VARIOS TI - [DATE]" at bounding box center [341, 338] width 213 height 19
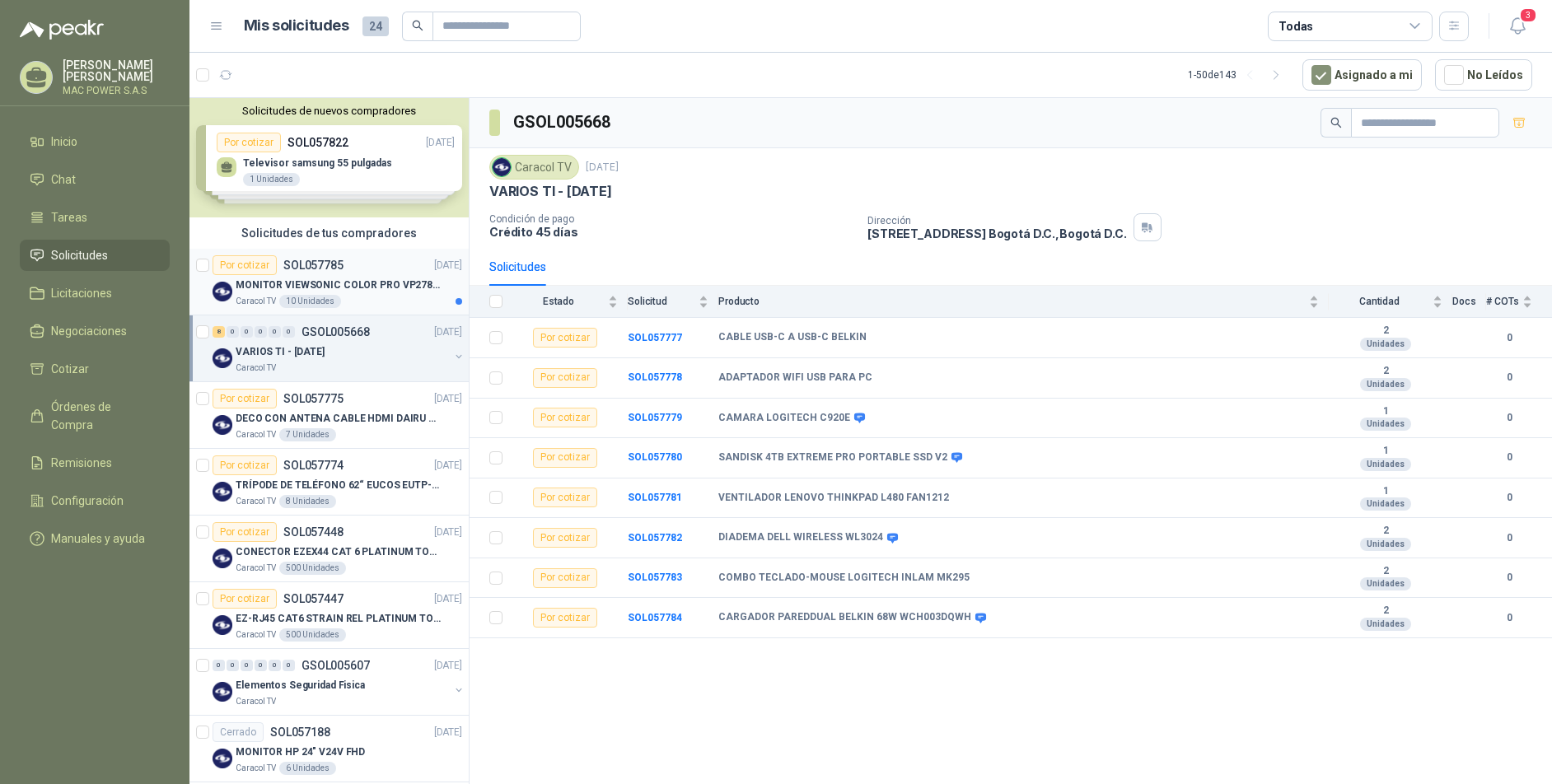
click at [330, 277] on div "MONITOR VIEWSONIC COLOR PRO VP2786-4K" at bounding box center [348, 284] width 227 height 19
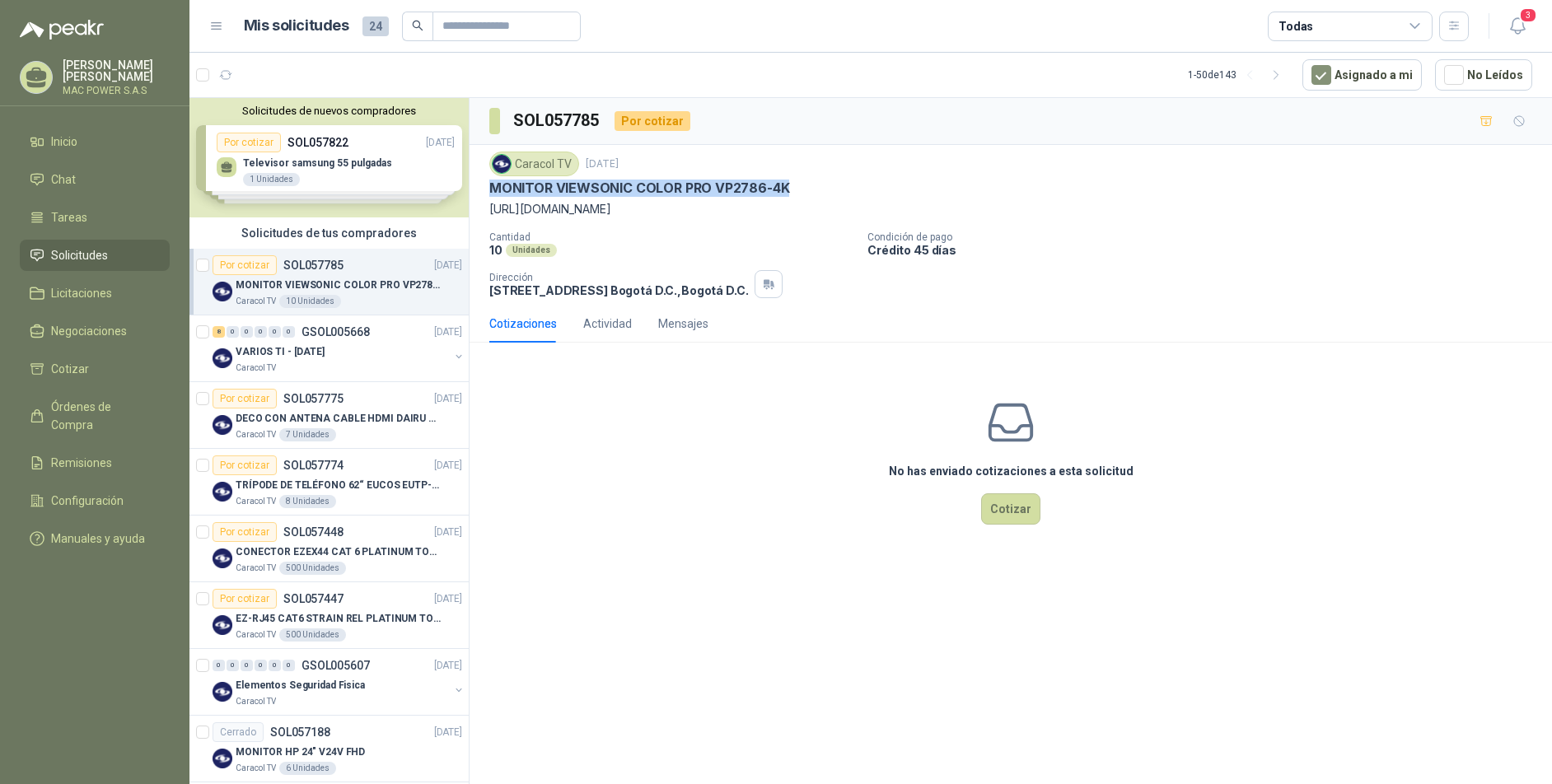
drag, startPoint x: 491, startPoint y: 185, endPoint x: 804, endPoint y: 197, distance: 313.2
click at [804, 197] on div "MONITOR VIEWSONIC COLOR PRO VP2786-4K" at bounding box center [1010, 188] width 1043 height 17
copy p "MONITOR VIEWSONIC COLOR PRO VP2786-4K"
drag, startPoint x: 873, startPoint y: 181, endPoint x: 827, endPoint y: 181, distance: 46.0
click at [872, 181] on div "MONITOR VIEWSONIC COLOR PRO VP2786-4K" at bounding box center [1010, 188] width 1043 height 17
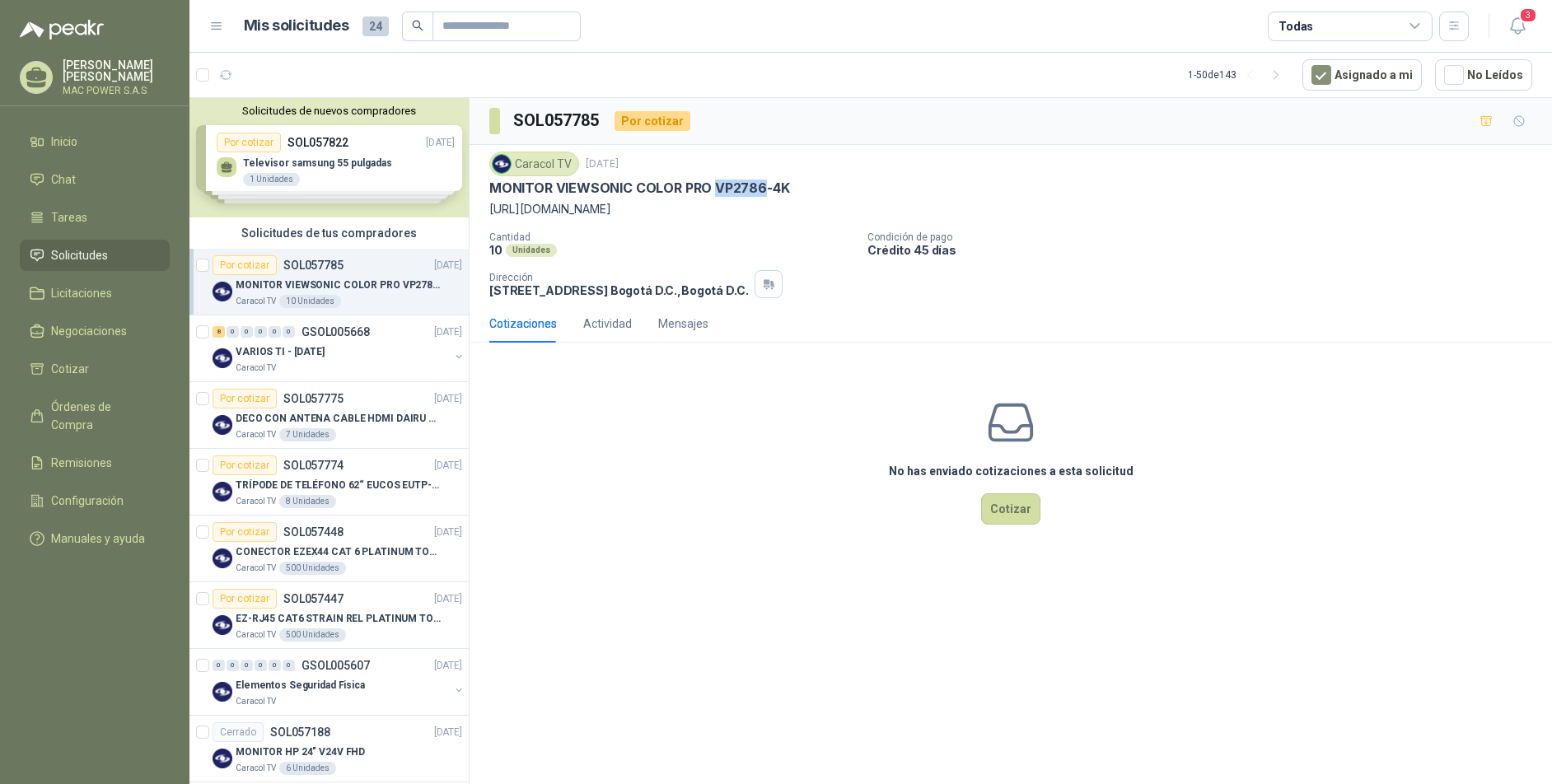
drag, startPoint x: 713, startPoint y: 186, endPoint x: 761, endPoint y: 188, distance: 48.0
click at [761, 188] on p "MONITOR VIEWSONIC COLOR PRO VP2786-4K" at bounding box center [639, 188] width 300 height 17
copy p "VP2786"
